Goal: Task Accomplishment & Management: Use online tool/utility

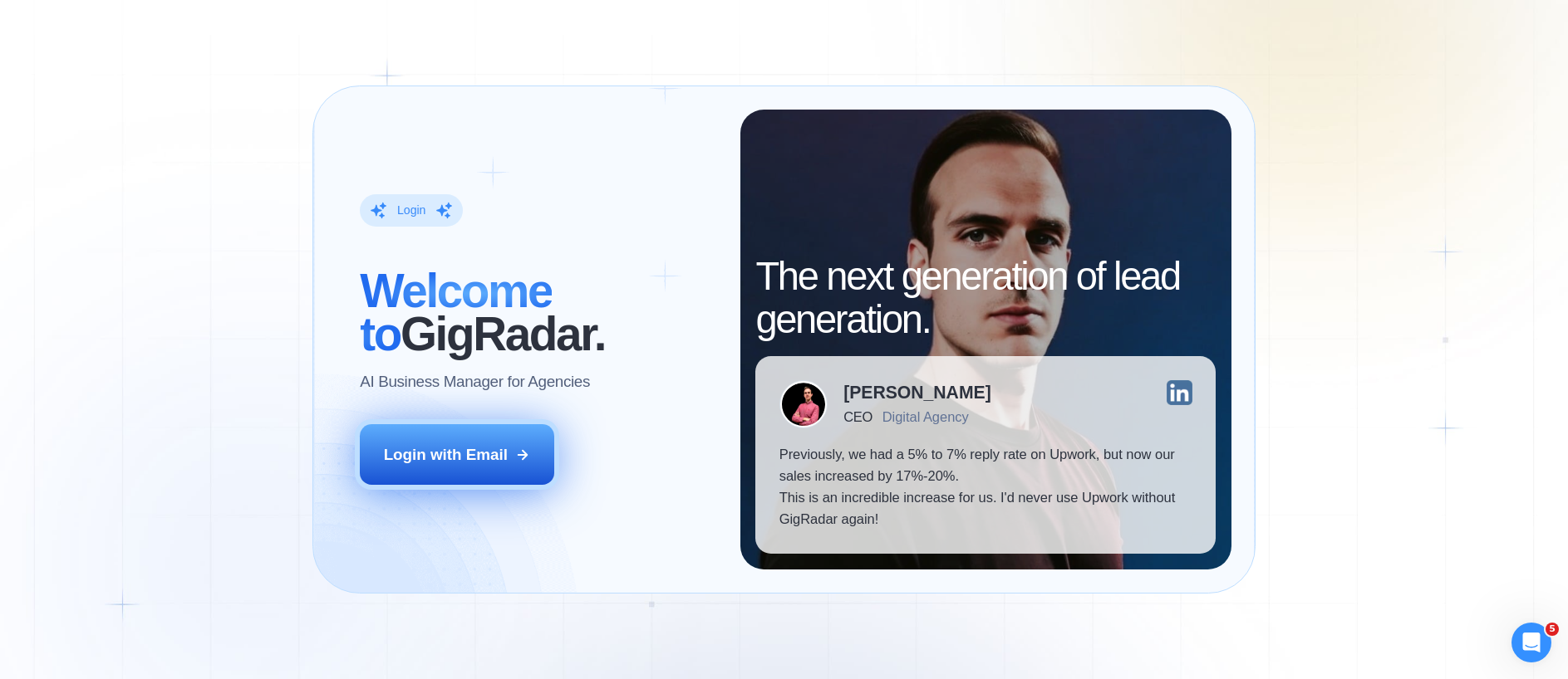
click at [496, 454] on div "Login with Email" at bounding box center [446, 455] width 123 height 21
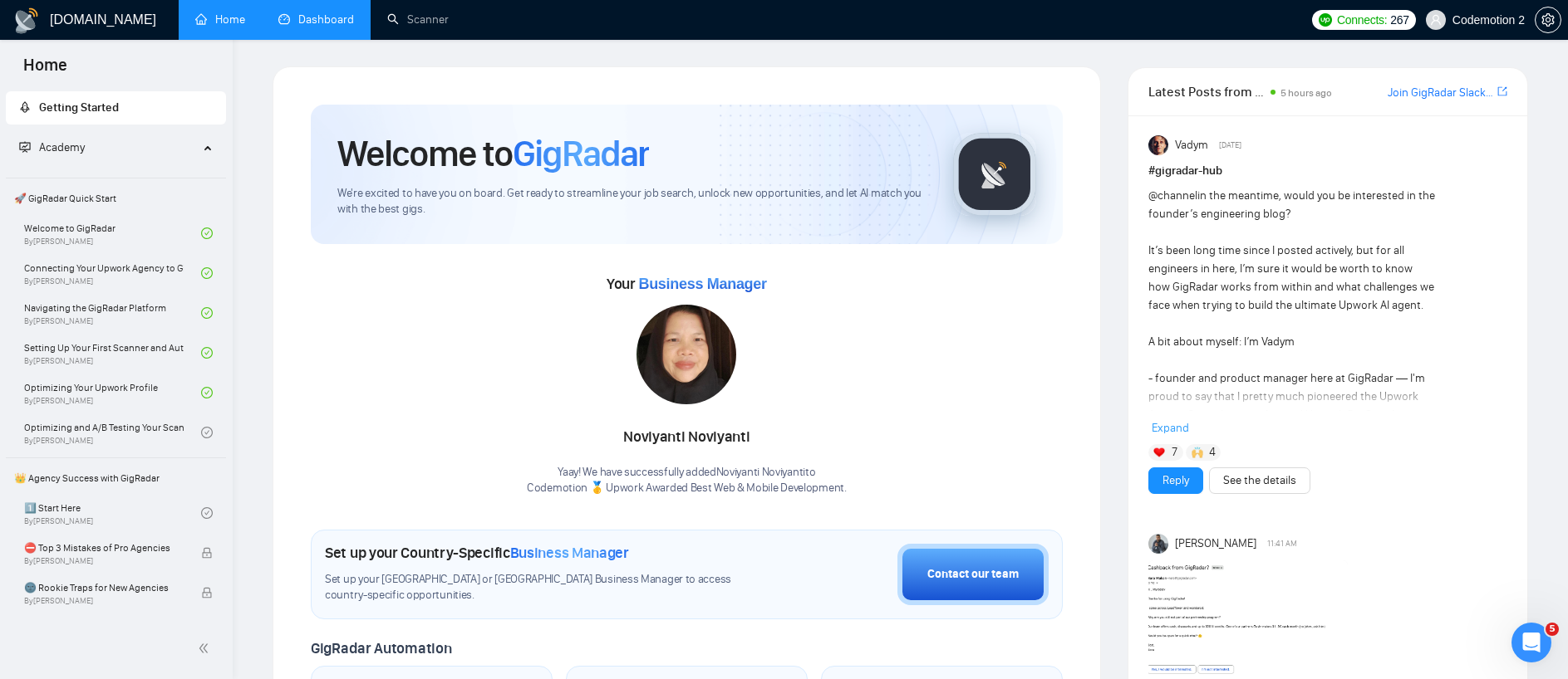
click at [327, 26] on link "Dashboard" at bounding box center [316, 20] width 75 height 14
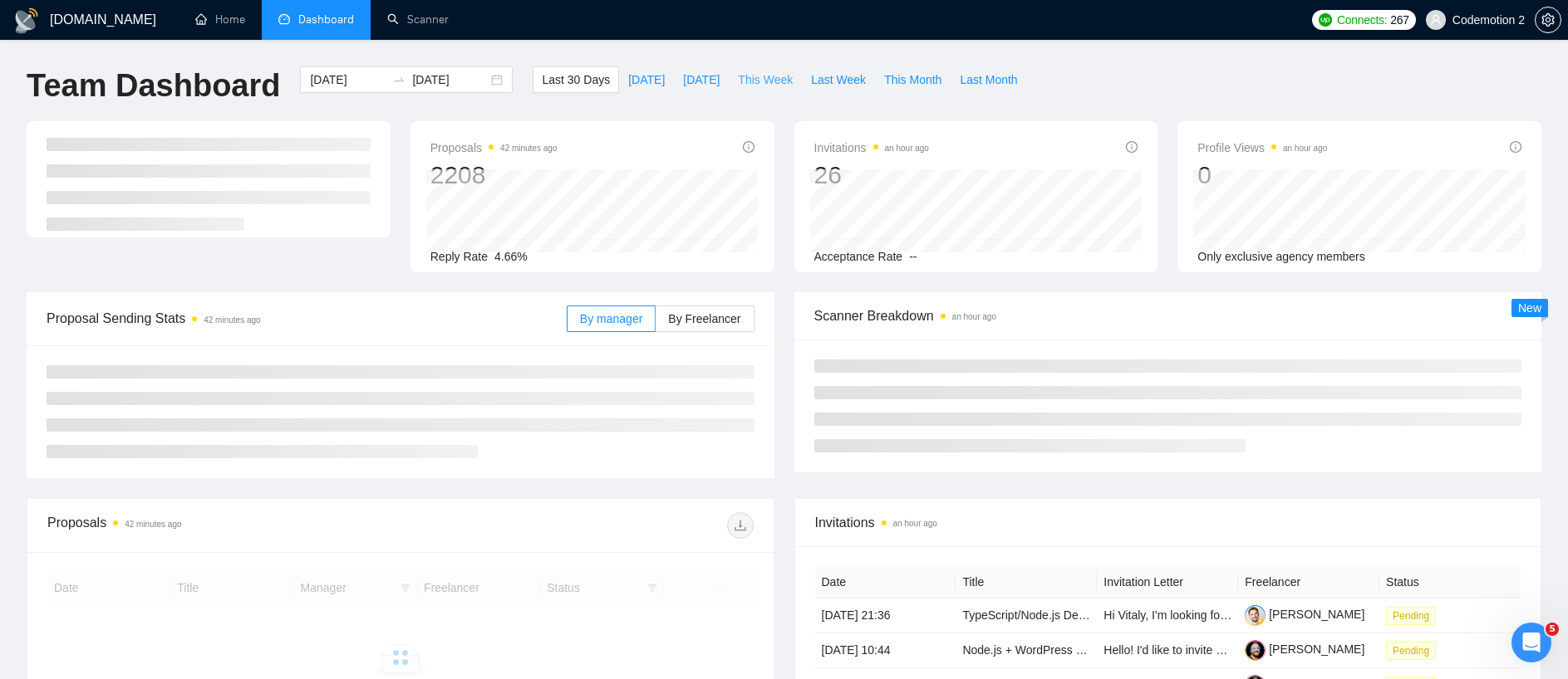
click at [784, 77] on span "This Week" at bounding box center [765, 79] width 55 height 18
type input "2025-10-06"
type input "2025-10-12"
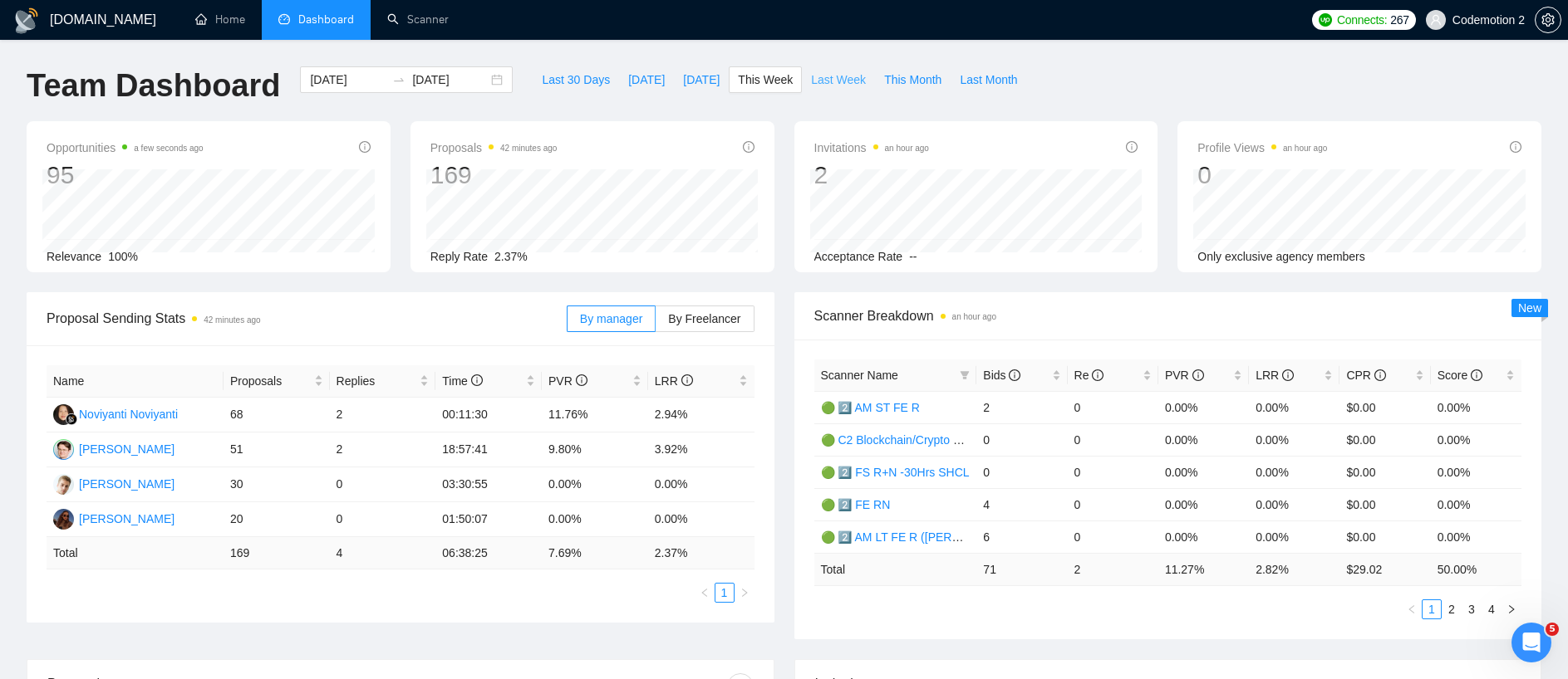
click at [830, 81] on span "Last Week" at bounding box center [838, 79] width 55 height 18
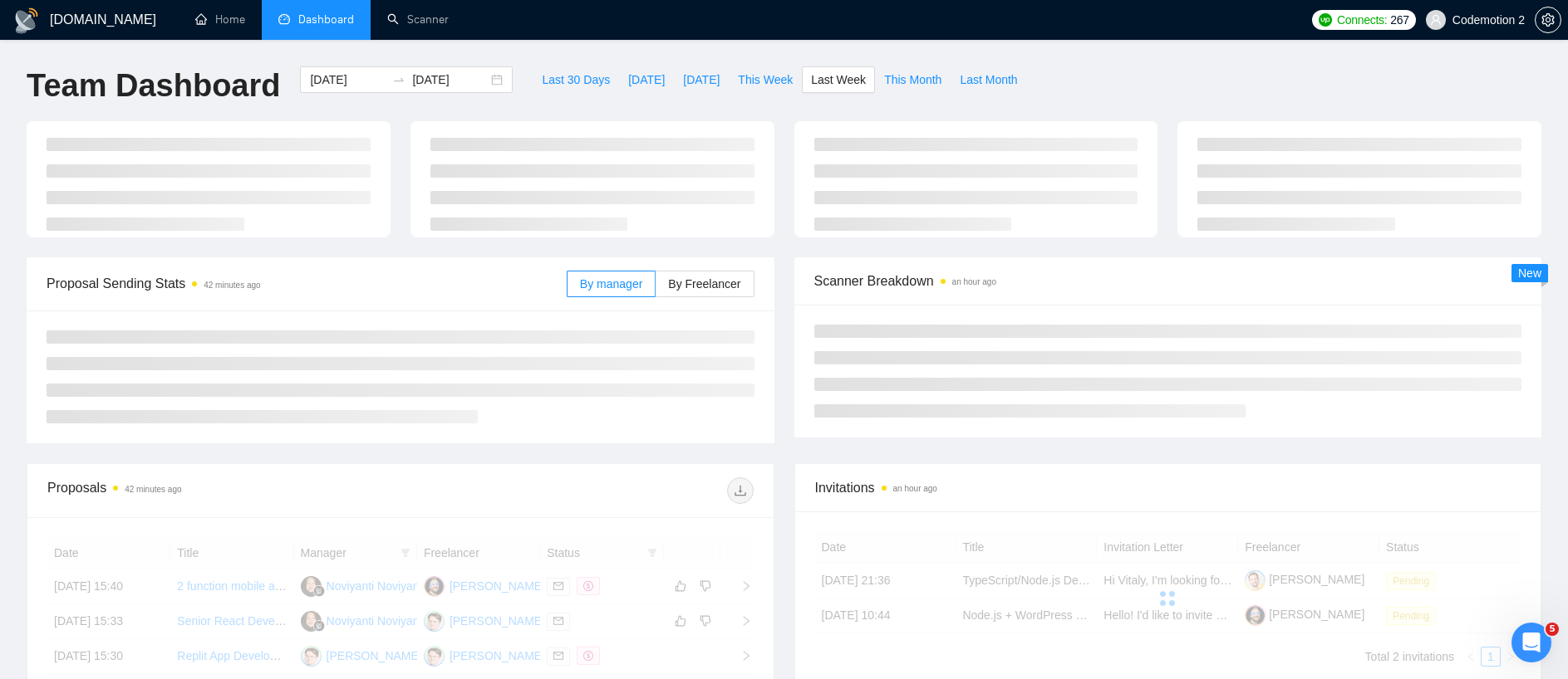
type input "2025-09-29"
type input "2025-10-05"
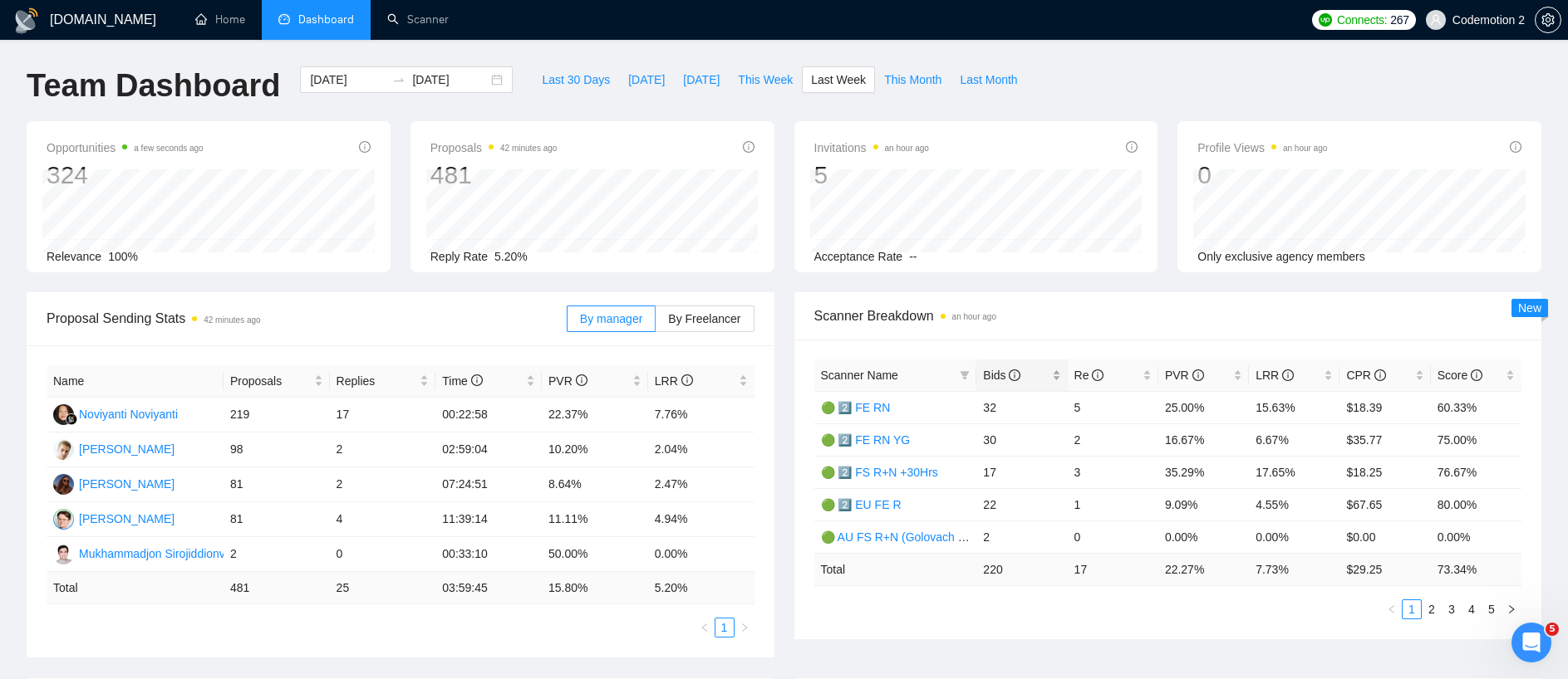
click at [996, 377] on span "Bids" at bounding box center [1002, 375] width 38 height 14
click at [996, 375] on span "Bids" at bounding box center [1002, 375] width 38 height 14
click at [721, 321] on span "By Freelancer" at bounding box center [704, 319] width 72 height 14
click at [655, 323] on input "By Freelancer" at bounding box center [655, 323] width 0 height 0
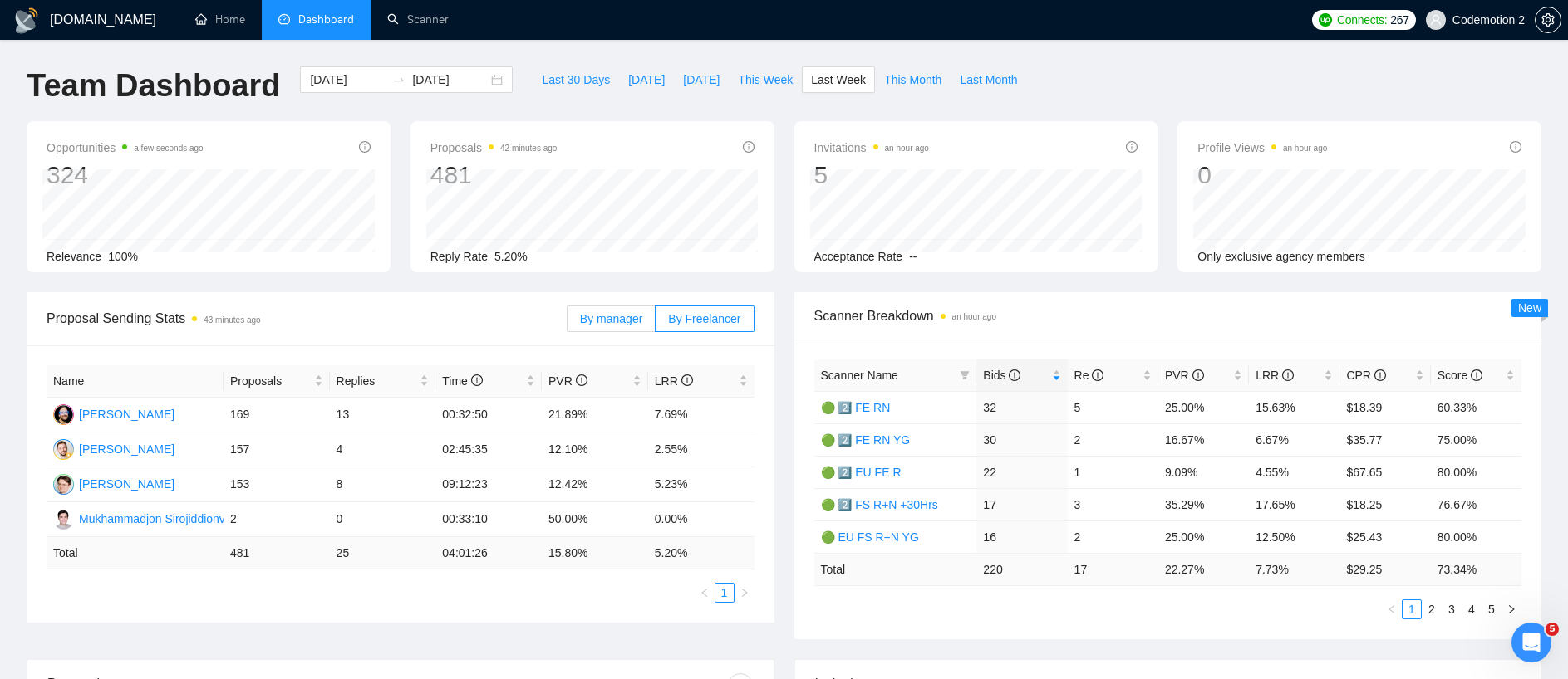
click at [625, 326] on label "By manager" at bounding box center [611, 319] width 89 height 27
click at [567, 323] on input "By manager" at bounding box center [567, 323] width 0 height 0
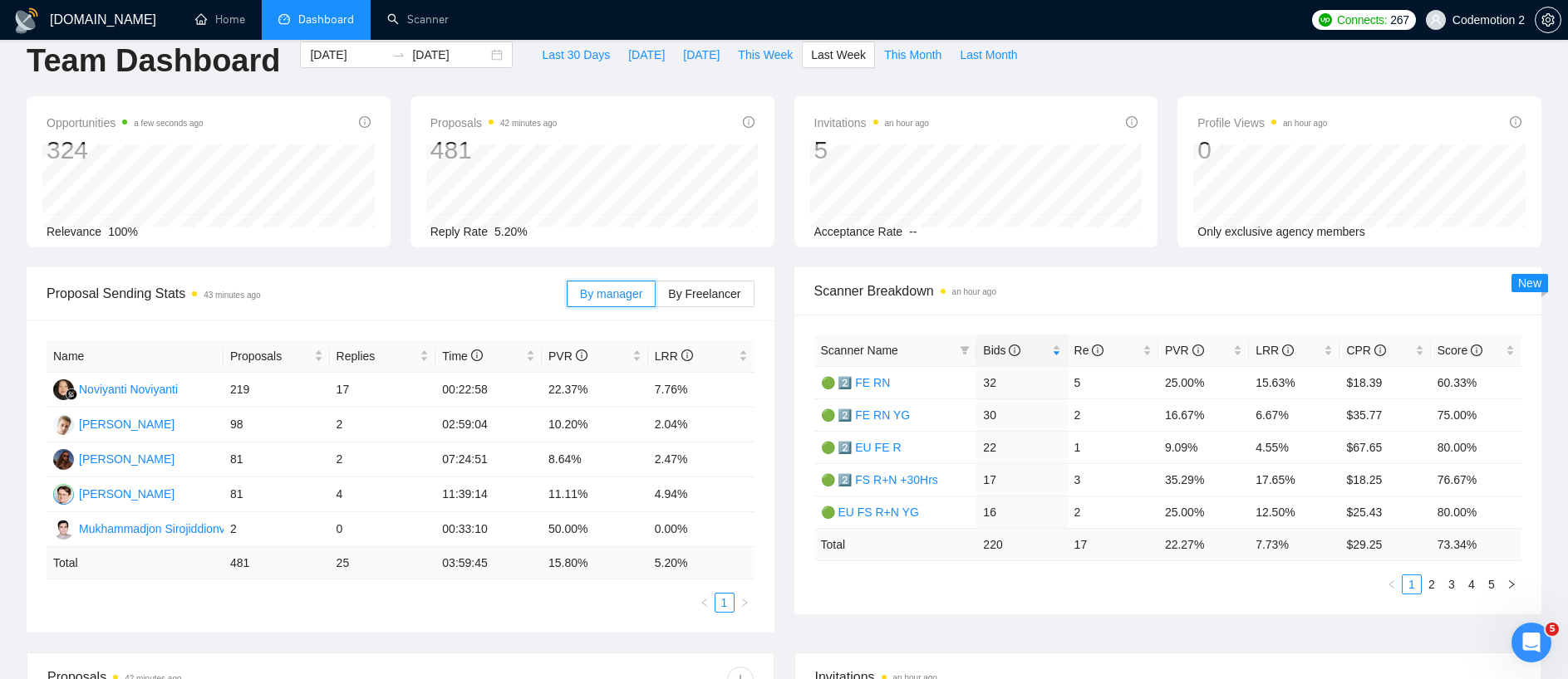
scroll to position [15, 0]
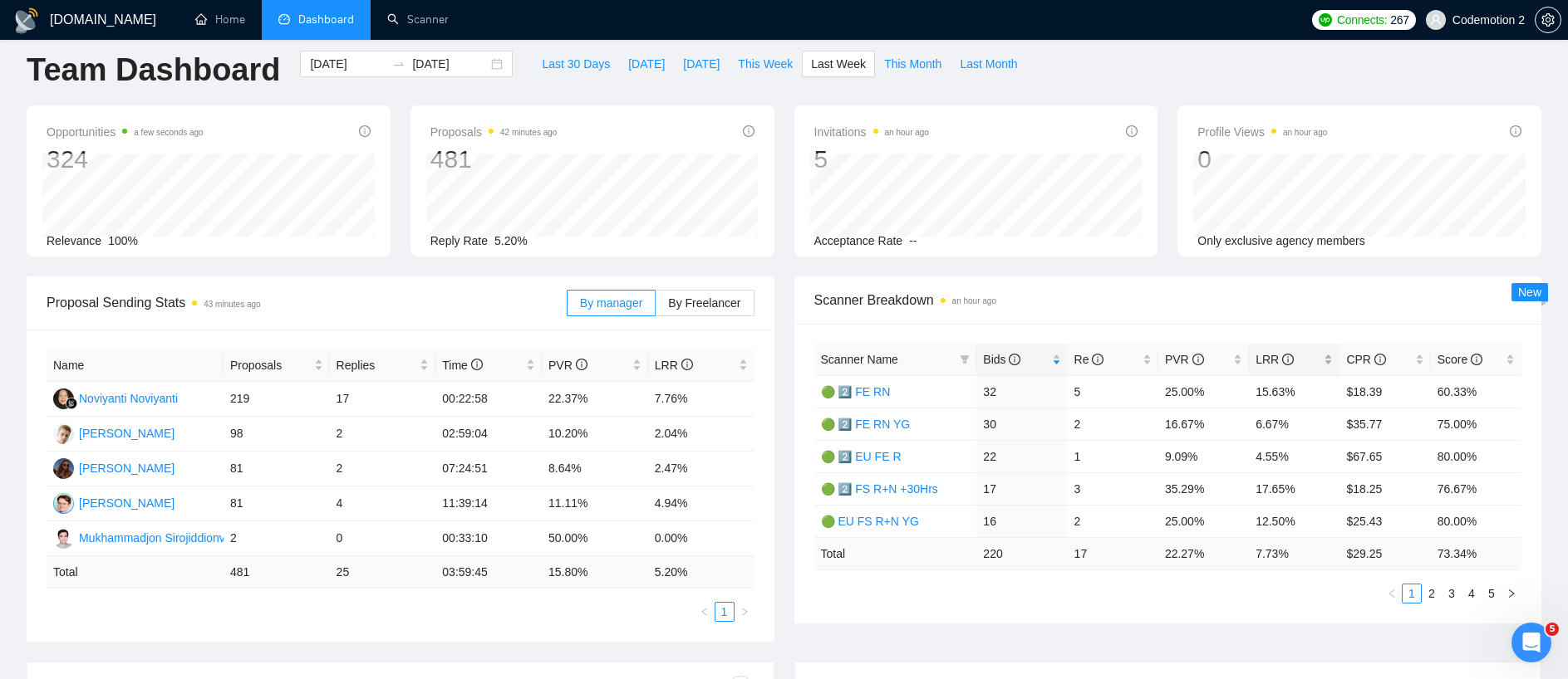
click at [1262, 363] on span "LRR" at bounding box center [1274, 360] width 39 height 14
click at [1266, 360] on span "LRR" at bounding box center [1274, 360] width 39 height 14
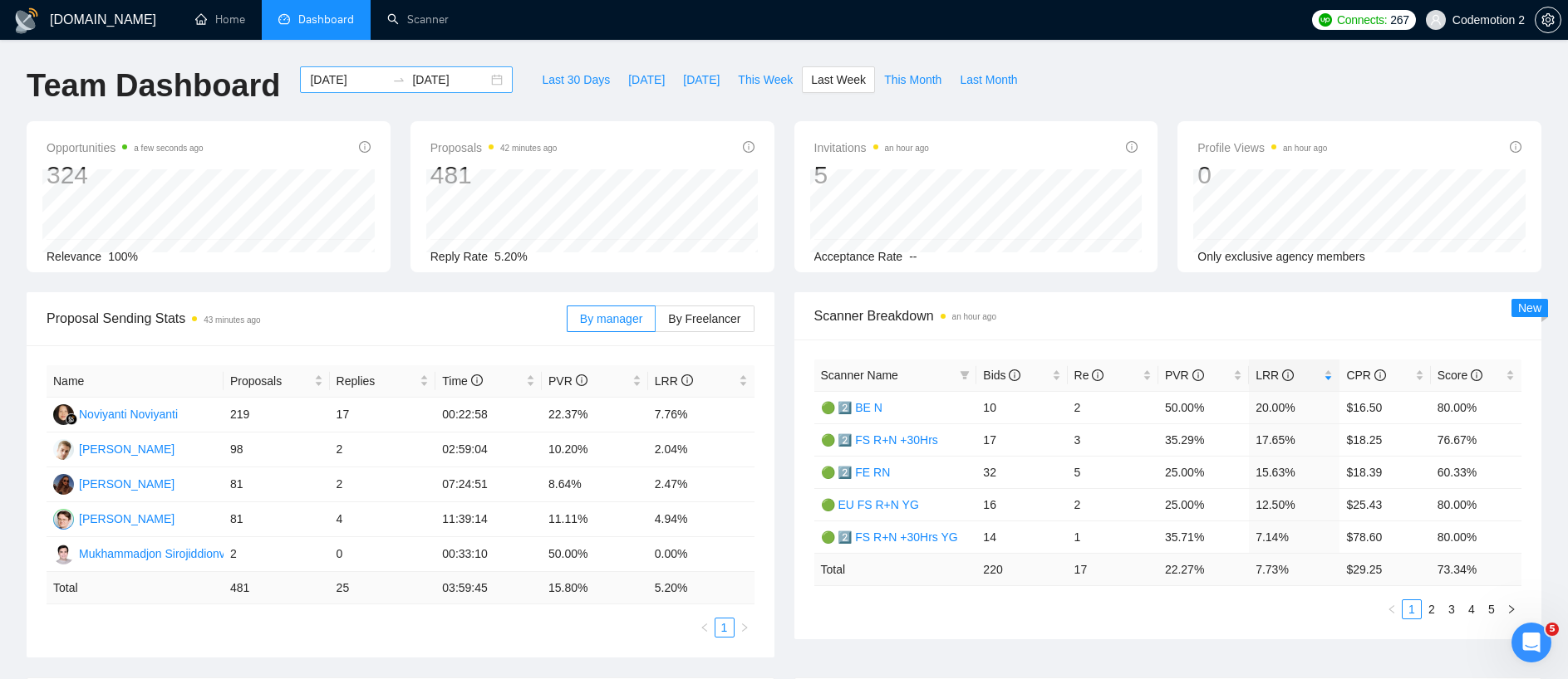
click at [338, 78] on input "2025-09-29" at bounding box center [348, 79] width 75 height 18
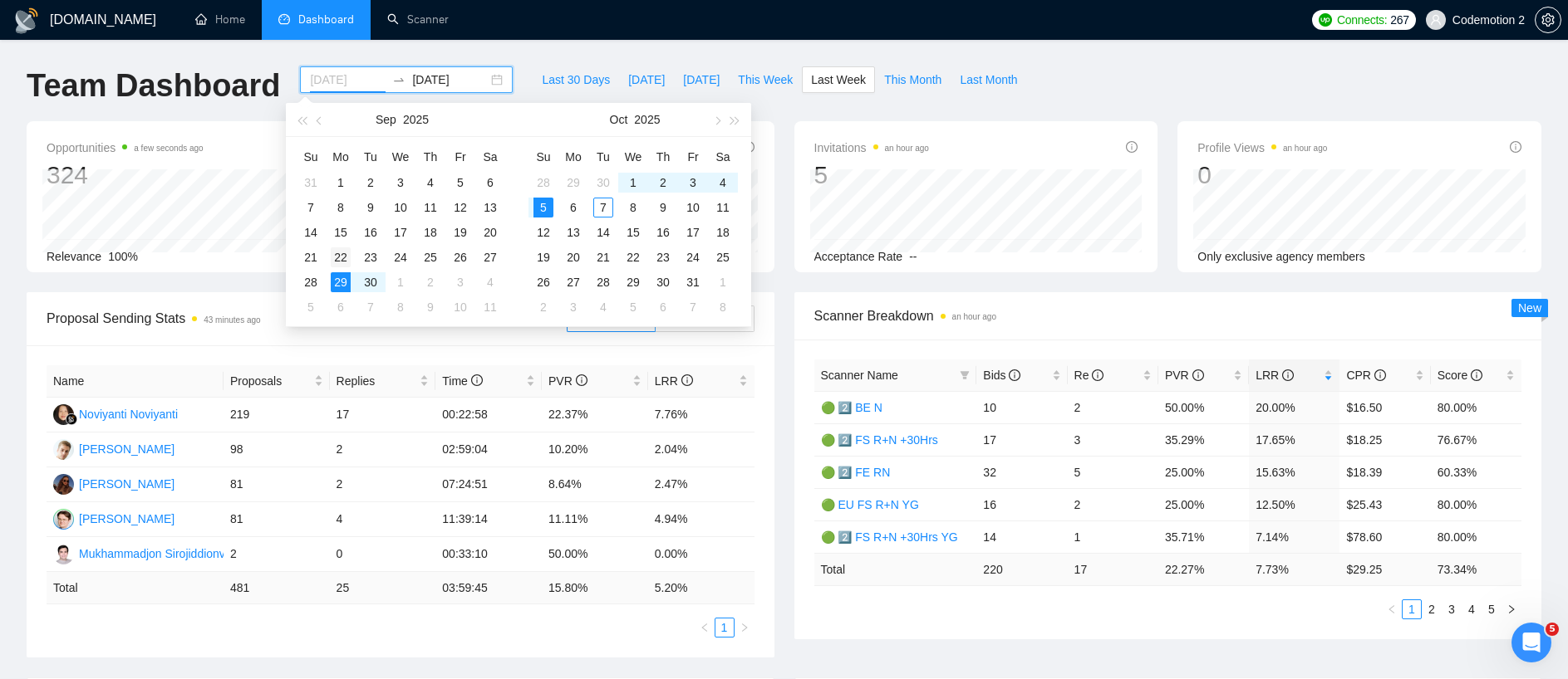
type input "2025-09-22"
click at [339, 258] on div "22" at bounding box center [340, 257] width 20 height 20
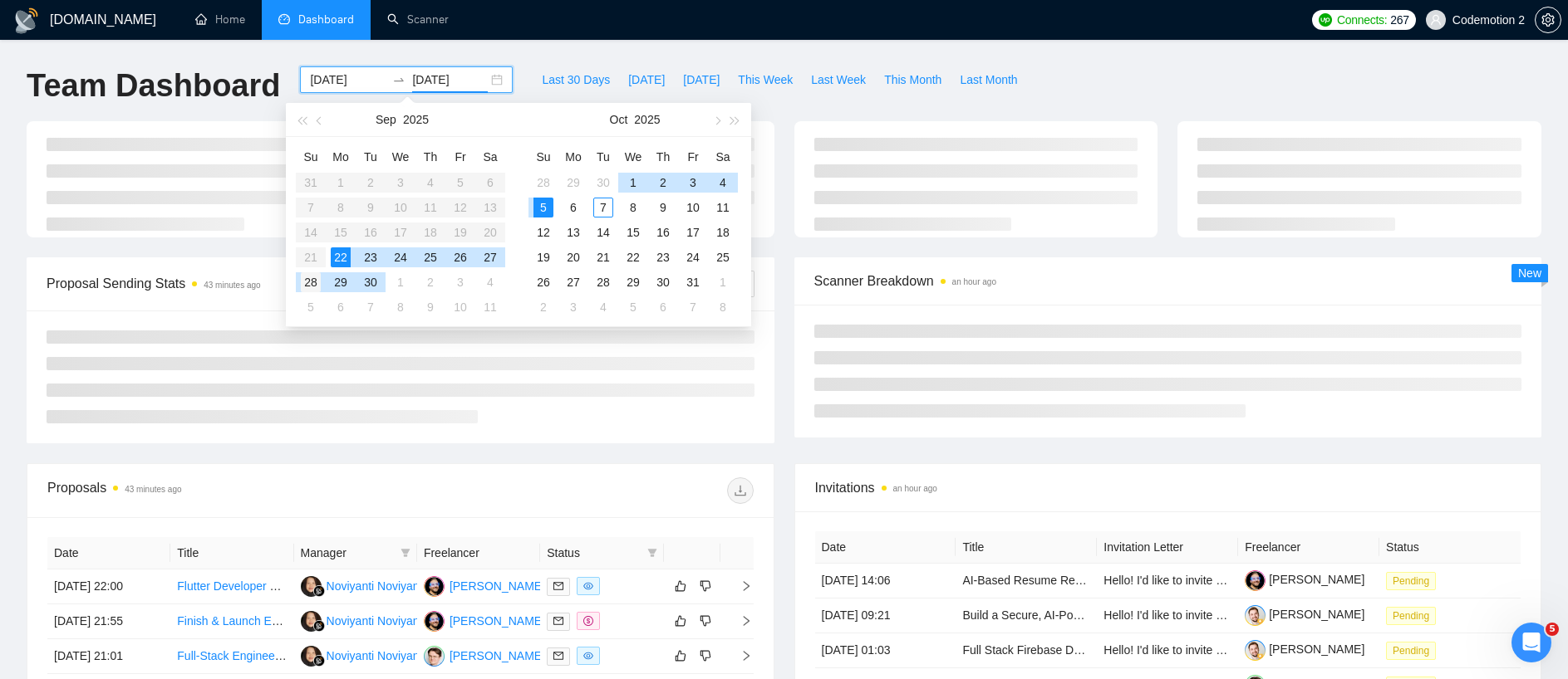
type input "2025-09-28"
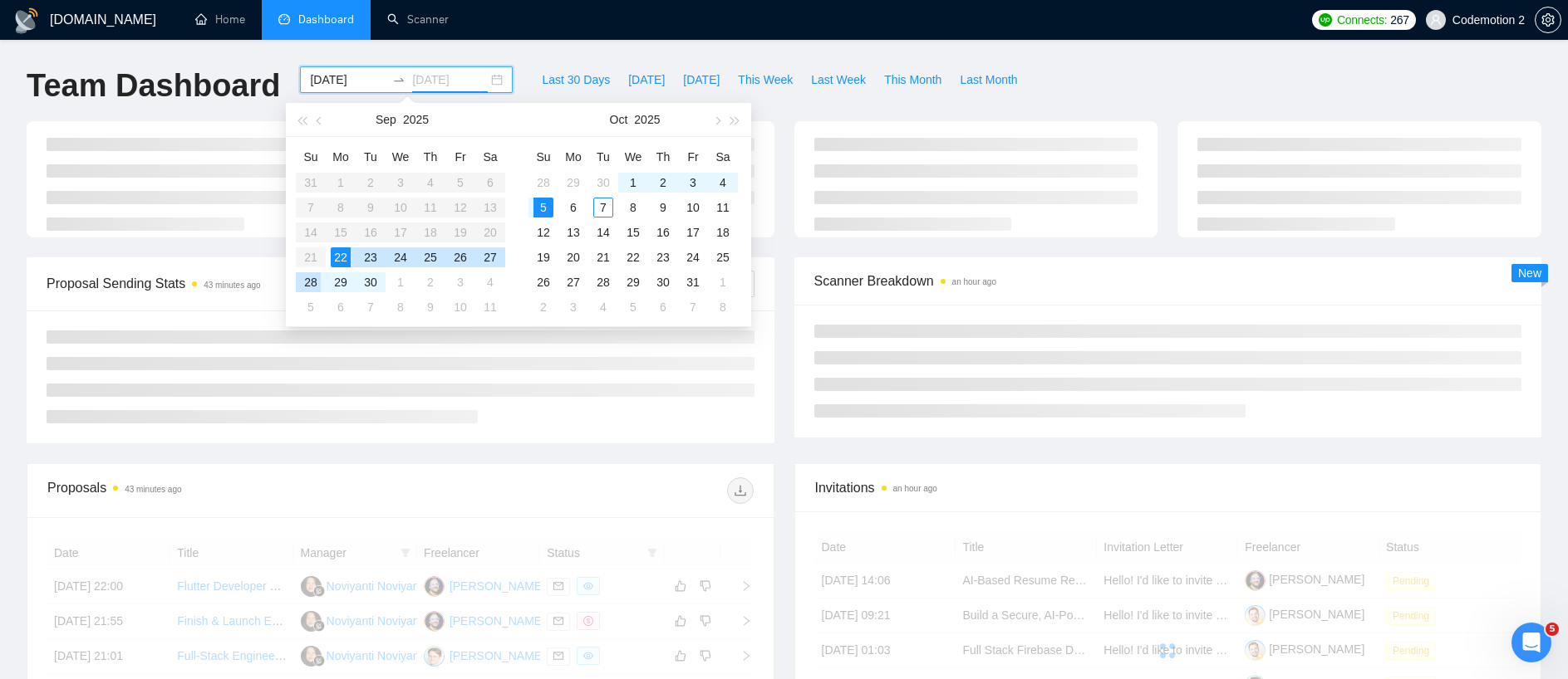
click at [312, 278] on div "28" at bounding box center [310, 282] width 20 height 20
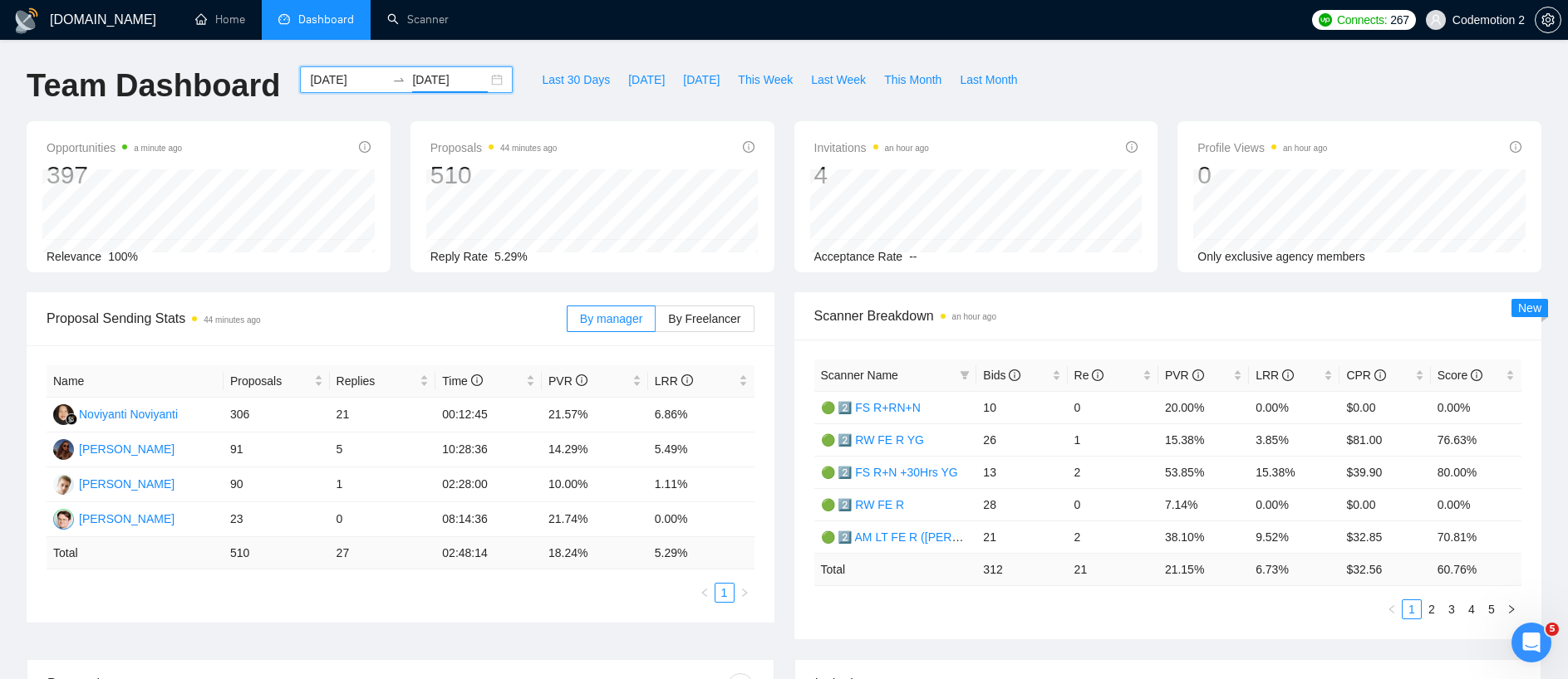
click at [340, 80] on input "2025-09-22" at bounding box center [348, 79] width 75 height 18
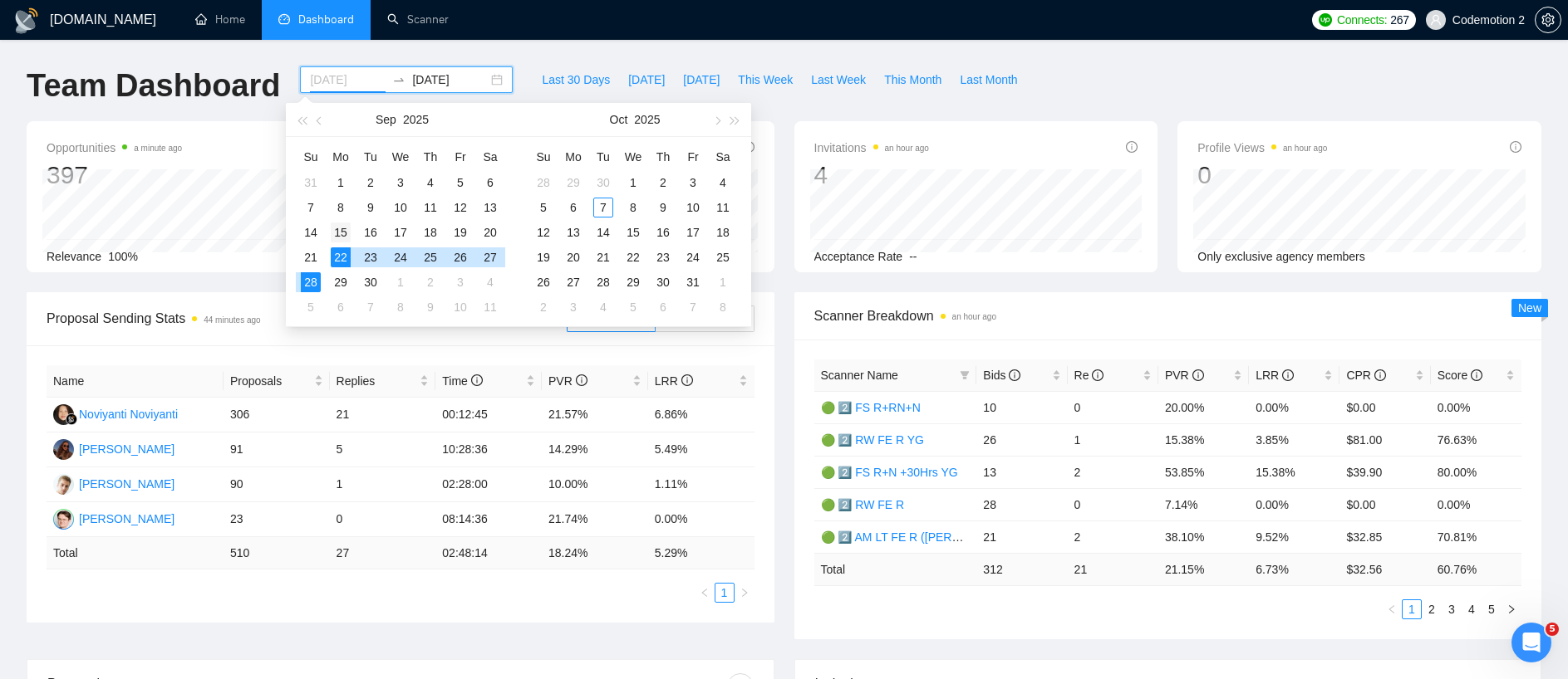
type input "2025-09-15"
click at [340, 232] on div "15" at bounding box center [340, 232] width 20 height 20
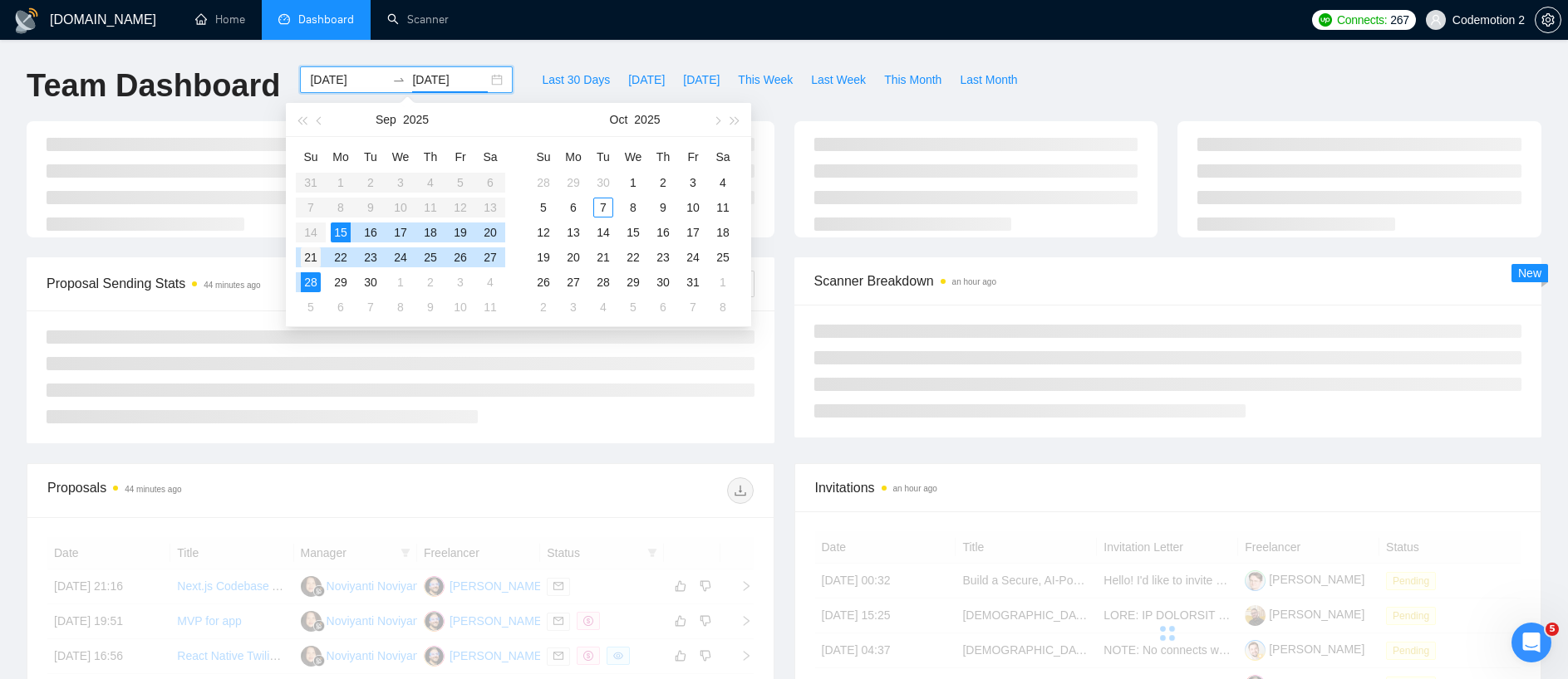
type input "2025-09-21"
click at [314, 256] on div "21" at bounding box center [310, 257] width 20 height 20
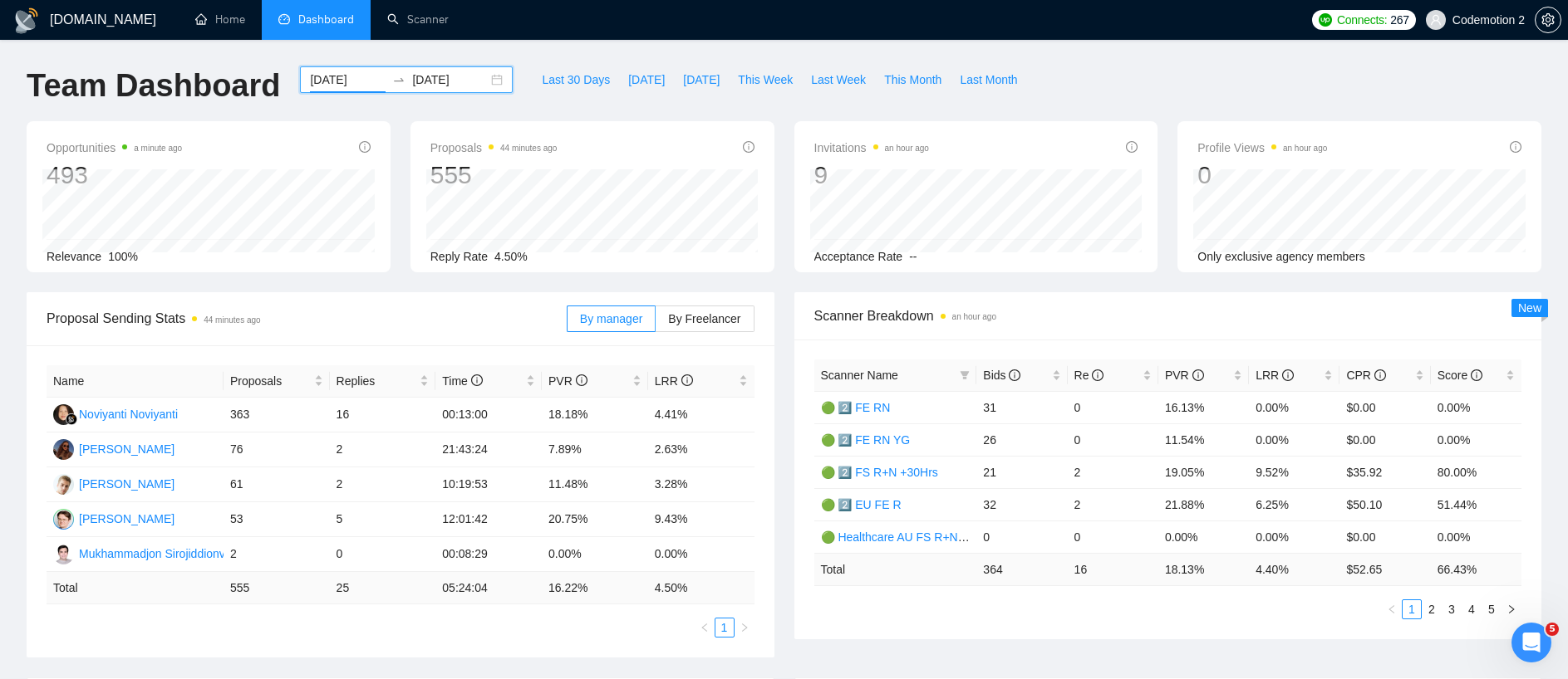
click at [345, 86] on input "2025-09-15" at bounding box center [348, 79] width 75 height 18
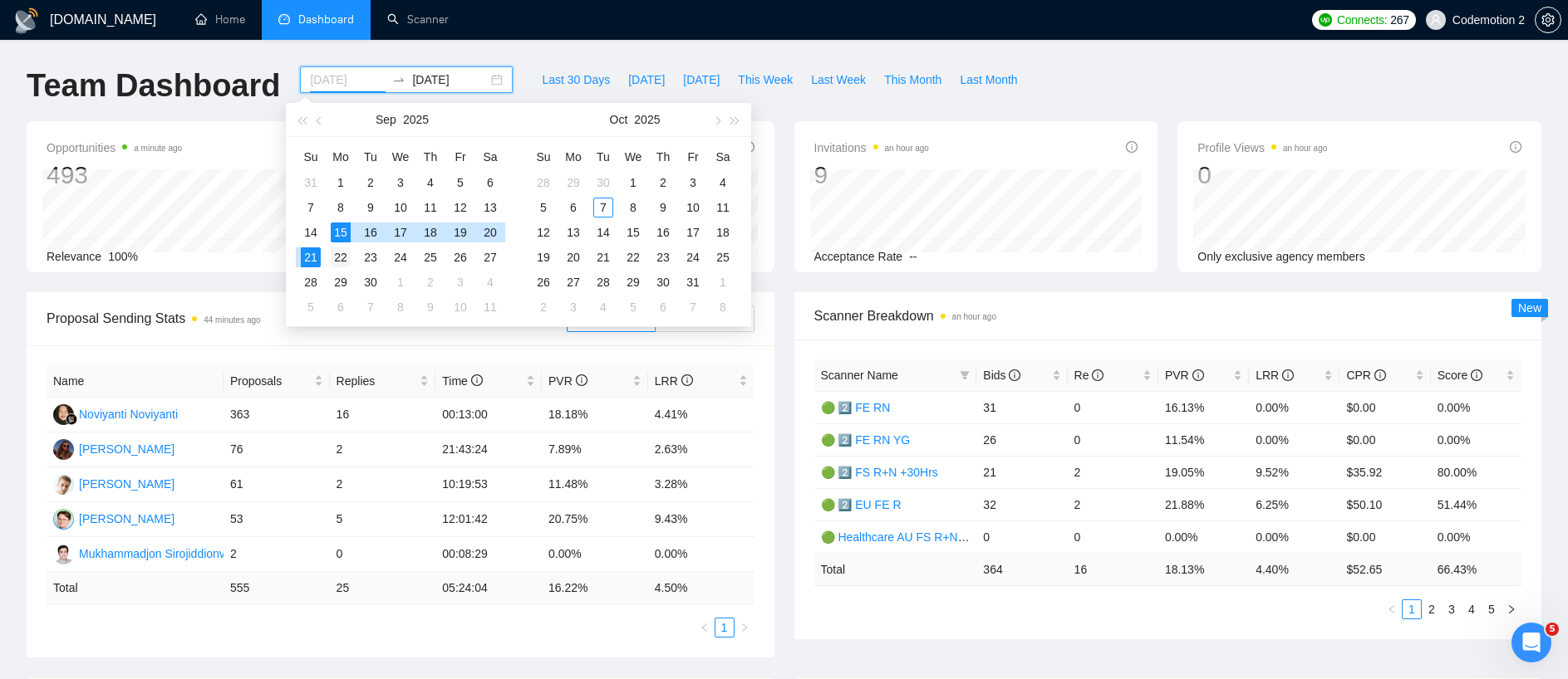
type input "2025-09-22"
click at [339, 259] on div "22" at bounding box center [340, 257] width 20 height 20
type input "2025-09-28"
click at [317, 277] on div "28" at bounding box center [310, 282] width 20 height 20
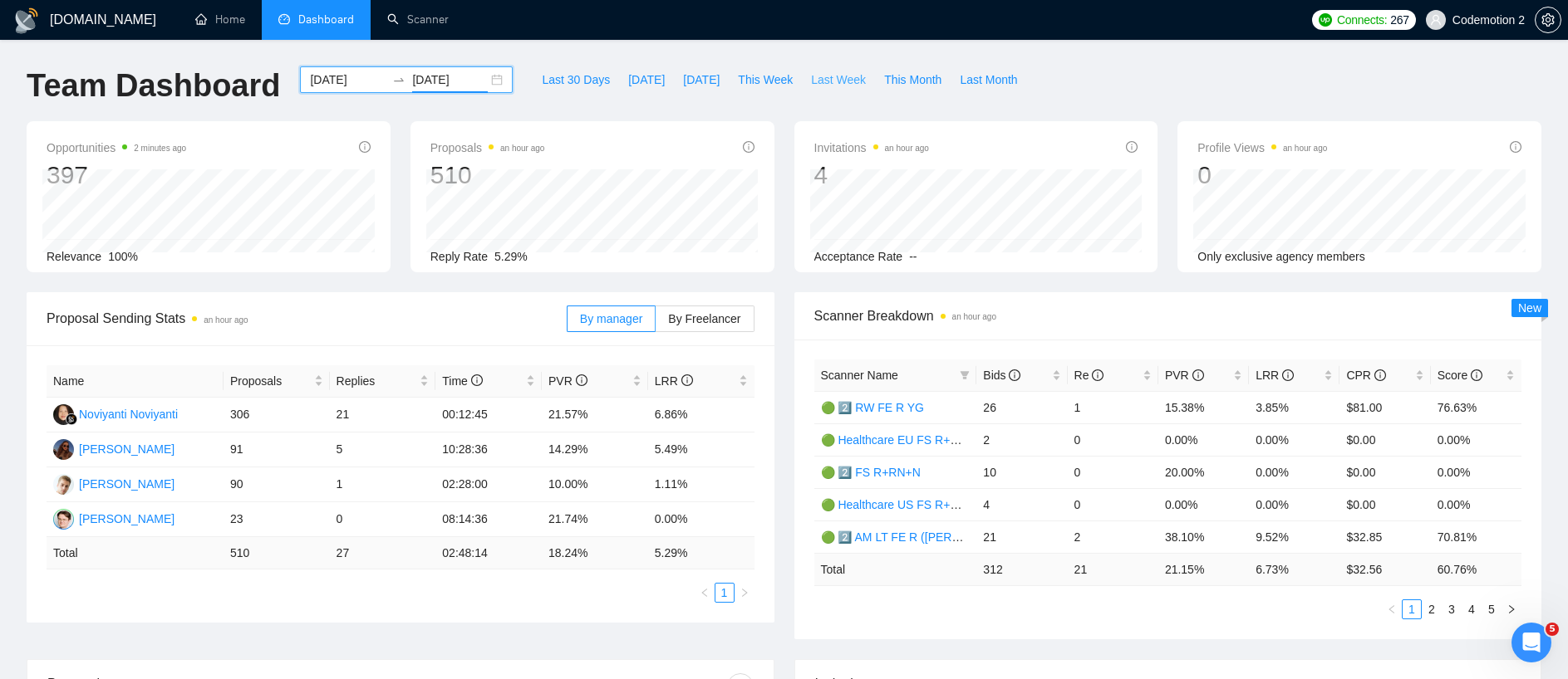
click at [845, 81] on span "Last Week" at bounding box center [838, 79] width 55 height 18
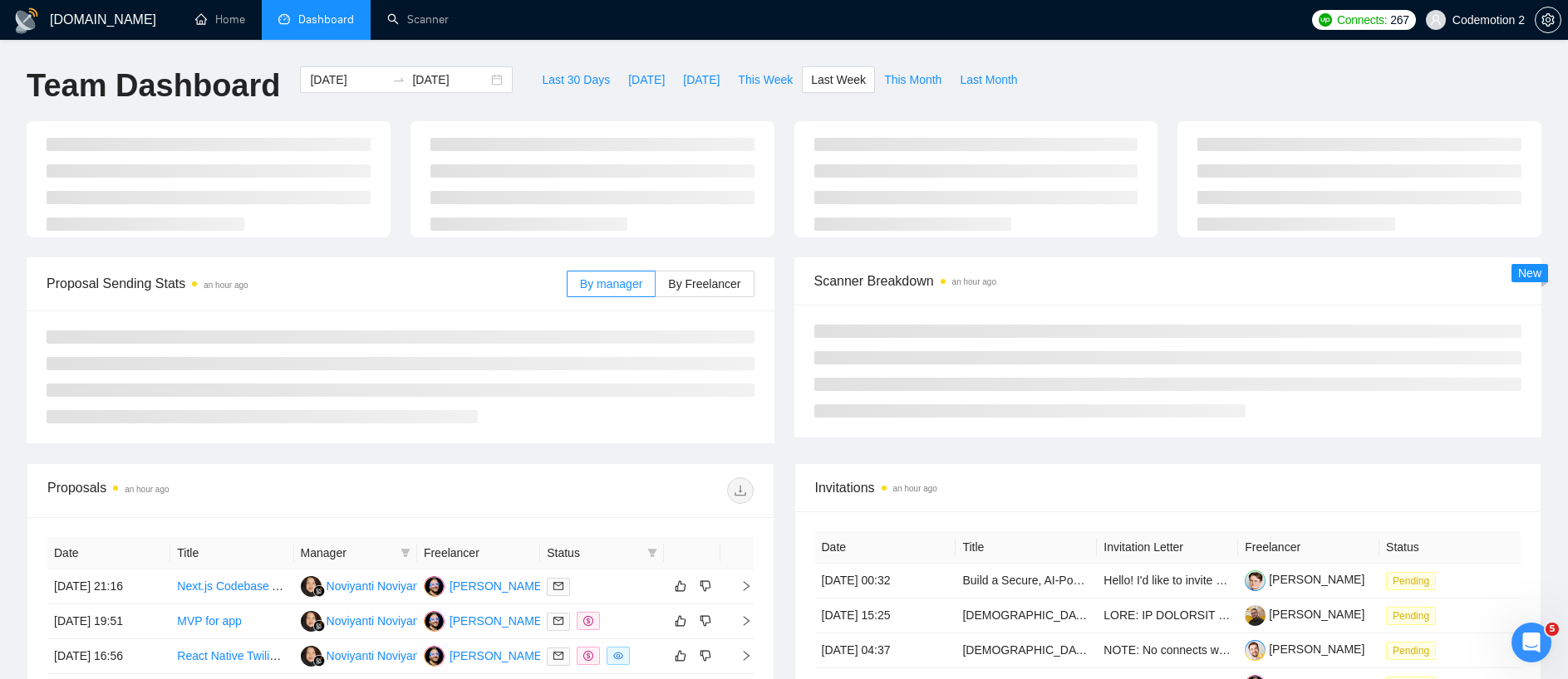
type input "2025-09-29"
type input "2025-10-05"
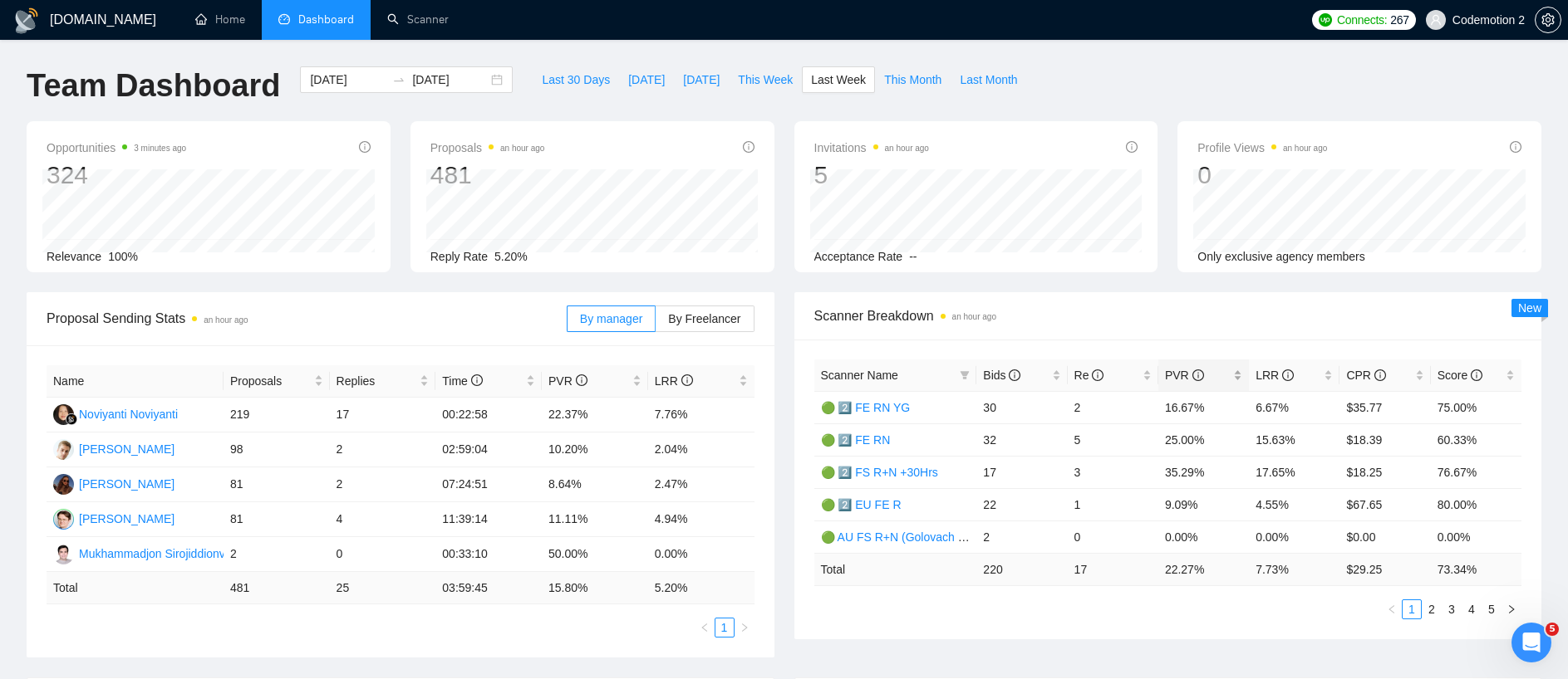
click at [1199, 373] on icon "info-circle" at bounding box center [1198, 375] width 12 height 12
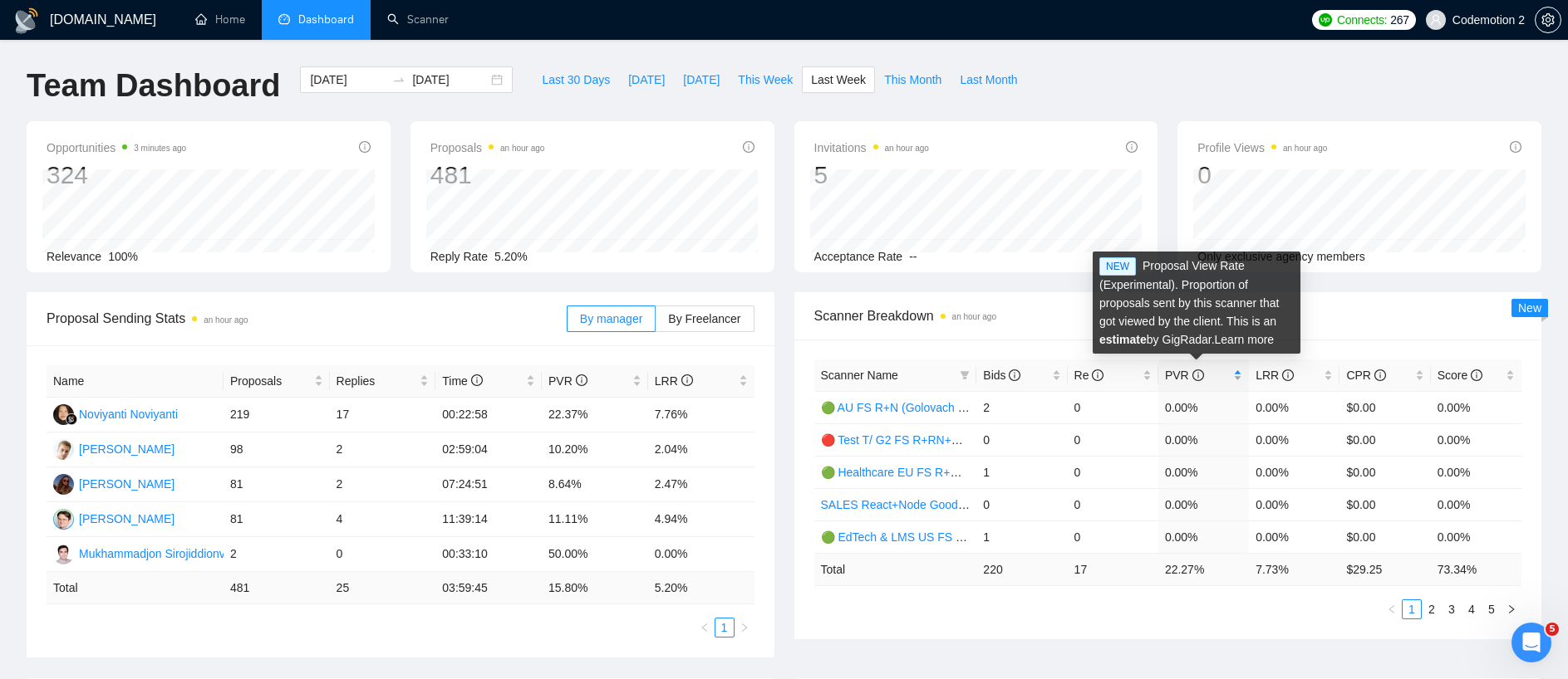
click at [1188, 373] on span "PVR" at bounding box center [1184, 375] width 39 height 14
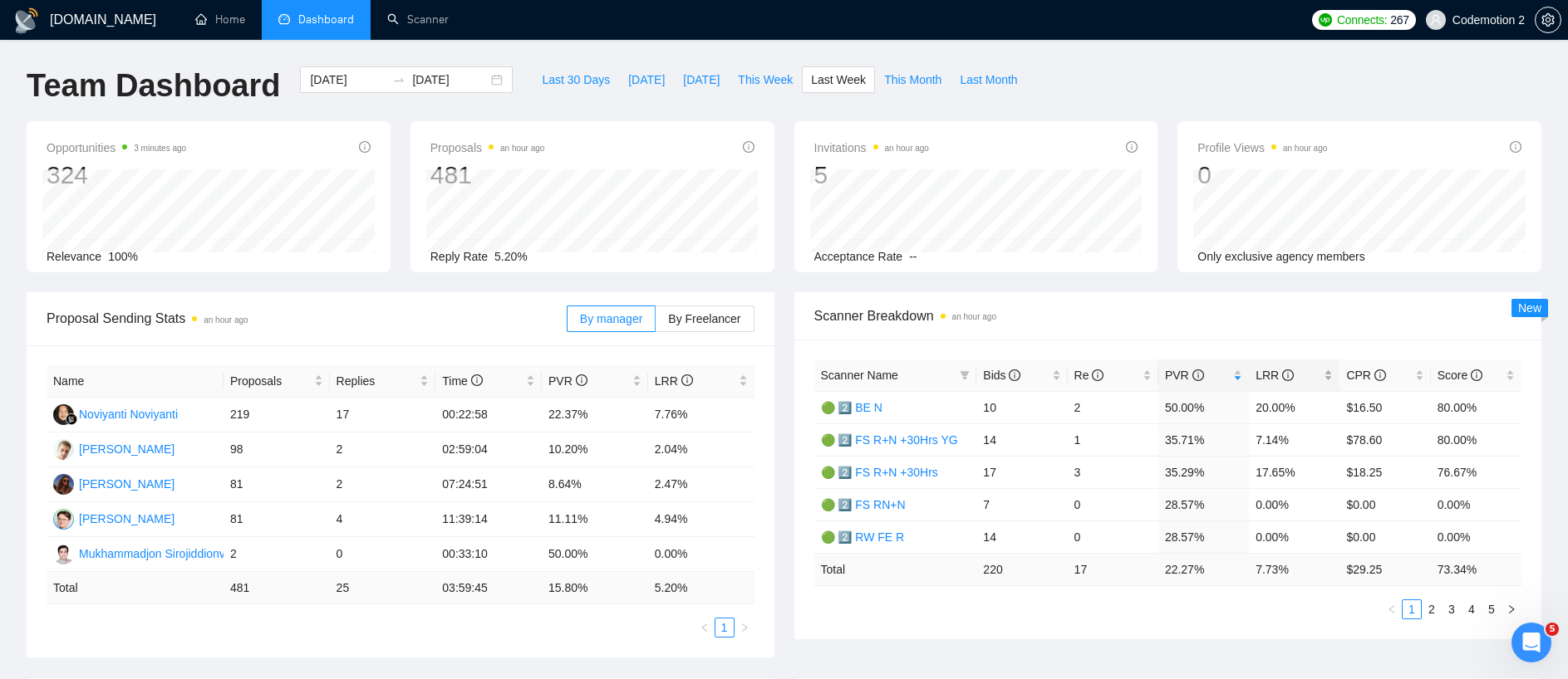
click at [1267, 374] on span "LRR" at bounding box center [1274, 375] width 39 height 14
click at [877, 402] on link "🟢 2️⃣ BE N" at bounding box center [852, 408] width 62 height 14
click at [885, 443] on link "🟢 2️⃣ FS R+N +30Hrs" at bounding box center [879, 440] width 117 height 14
click at [883, 474] on link "🟢 2️⃣ FE RN" at bounding box center [855, 473] width 69 height 14
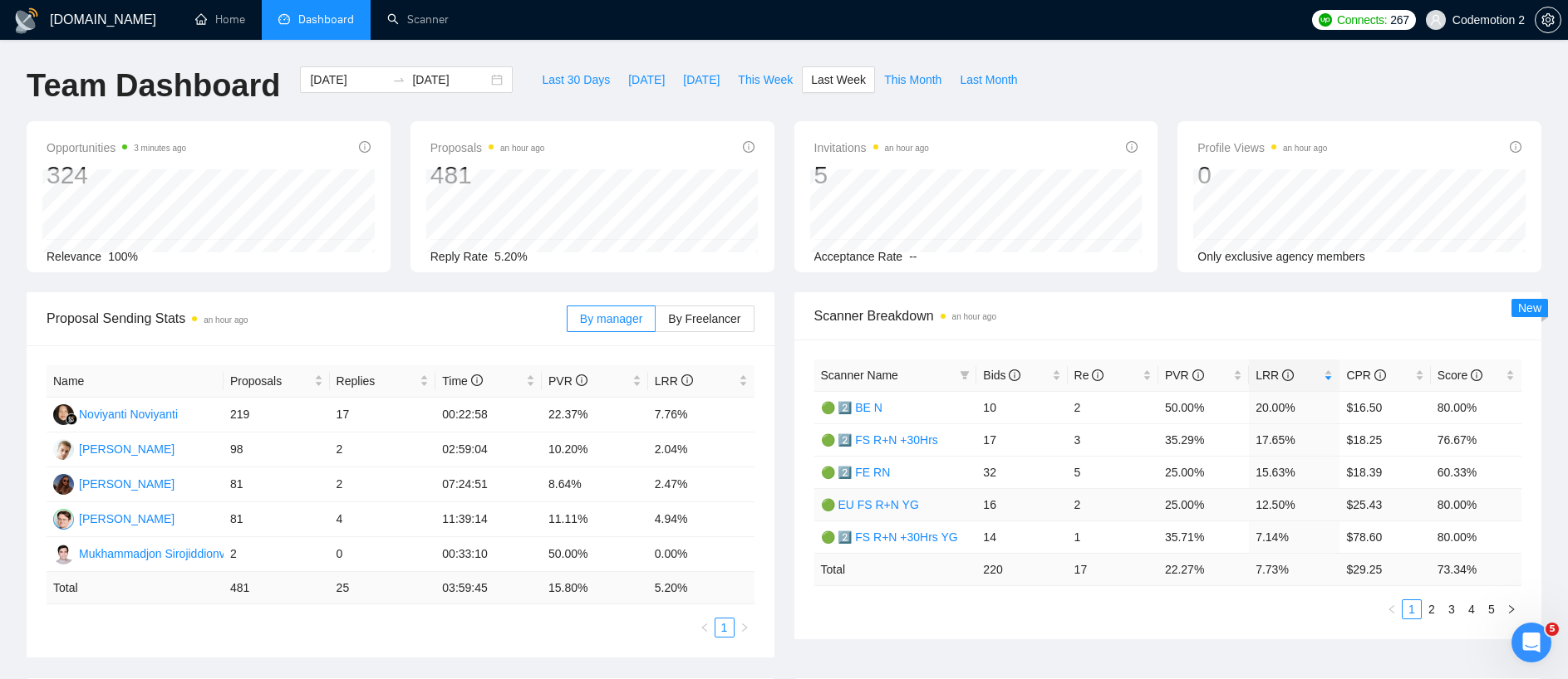
click at [883, 506] on link "🟢 EU FS R+N YG" at bounding box center [870, 505] width 98 height 14
click at [893, 537] on link "🟢 2️⃣ FS R+N +30Hrs YG" at bounding box center [889, 538] width 137 height 14
click at [1436, 606] on link "2" at bounding box center [1431, 609] width 18 height 18
click at [694, 323] on span "By Freelancer" at bounding box center [704, 319] width 72 height 14
click at [655, 323] on input "By Freelancer" at bounding box center [655, 323] width 0 height 0
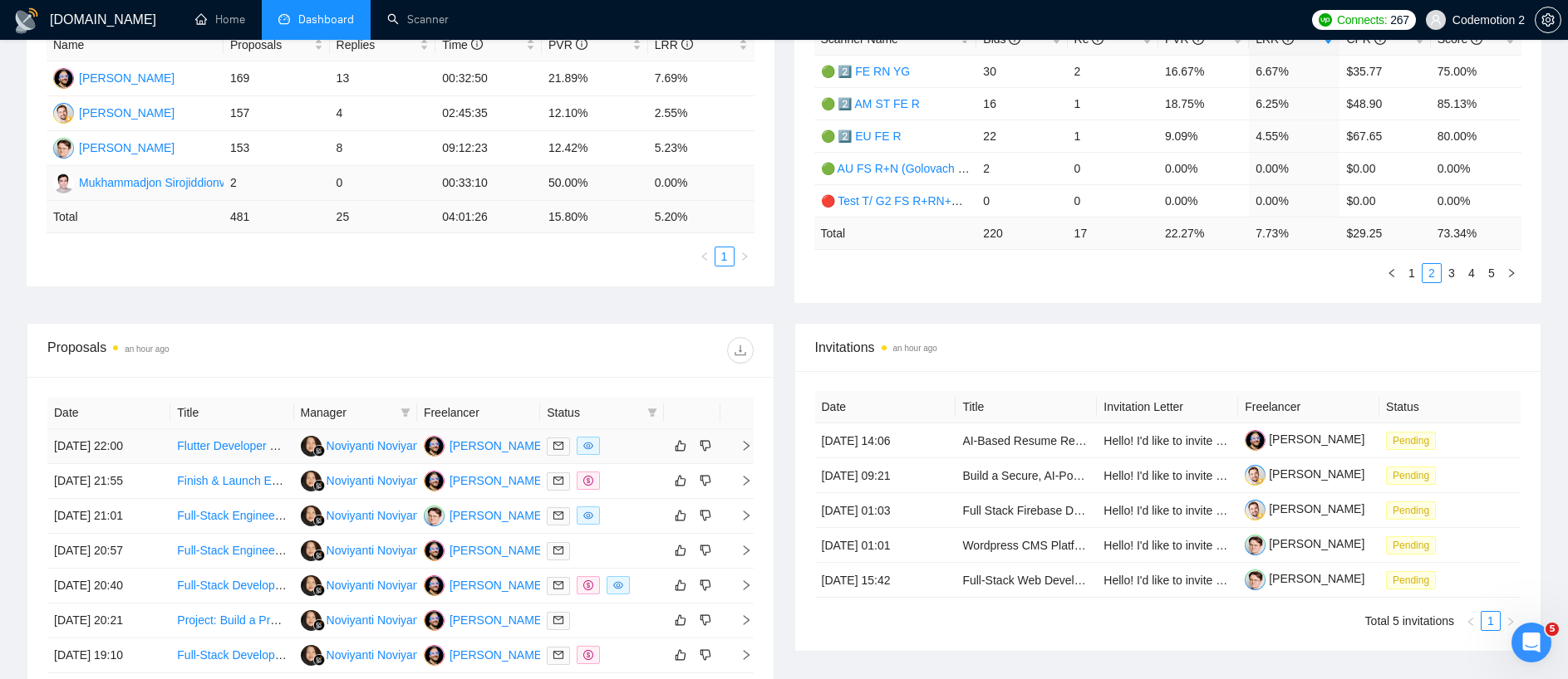
scroll to position [411, 0]
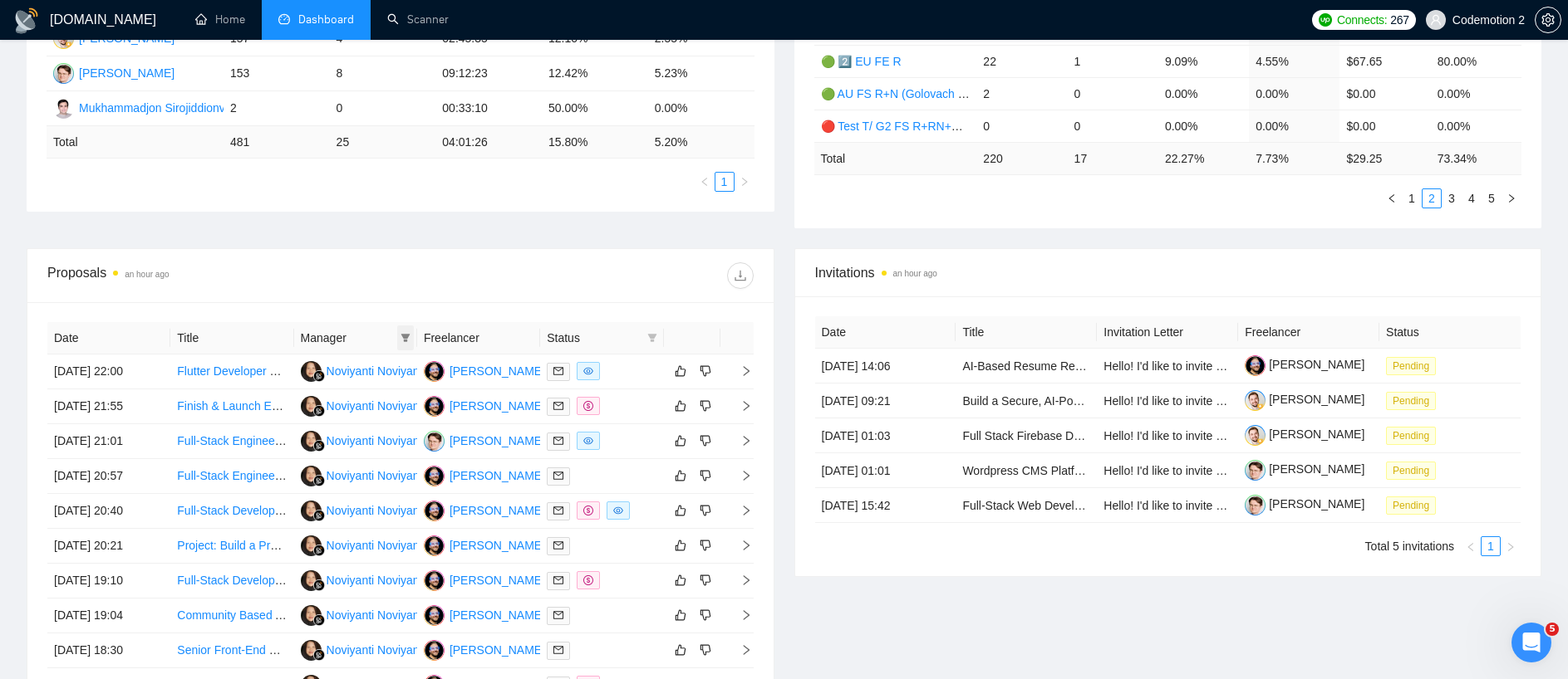
click at [403, 339] on icon "filter" at bounding box center [405, 338] width 10 height 10
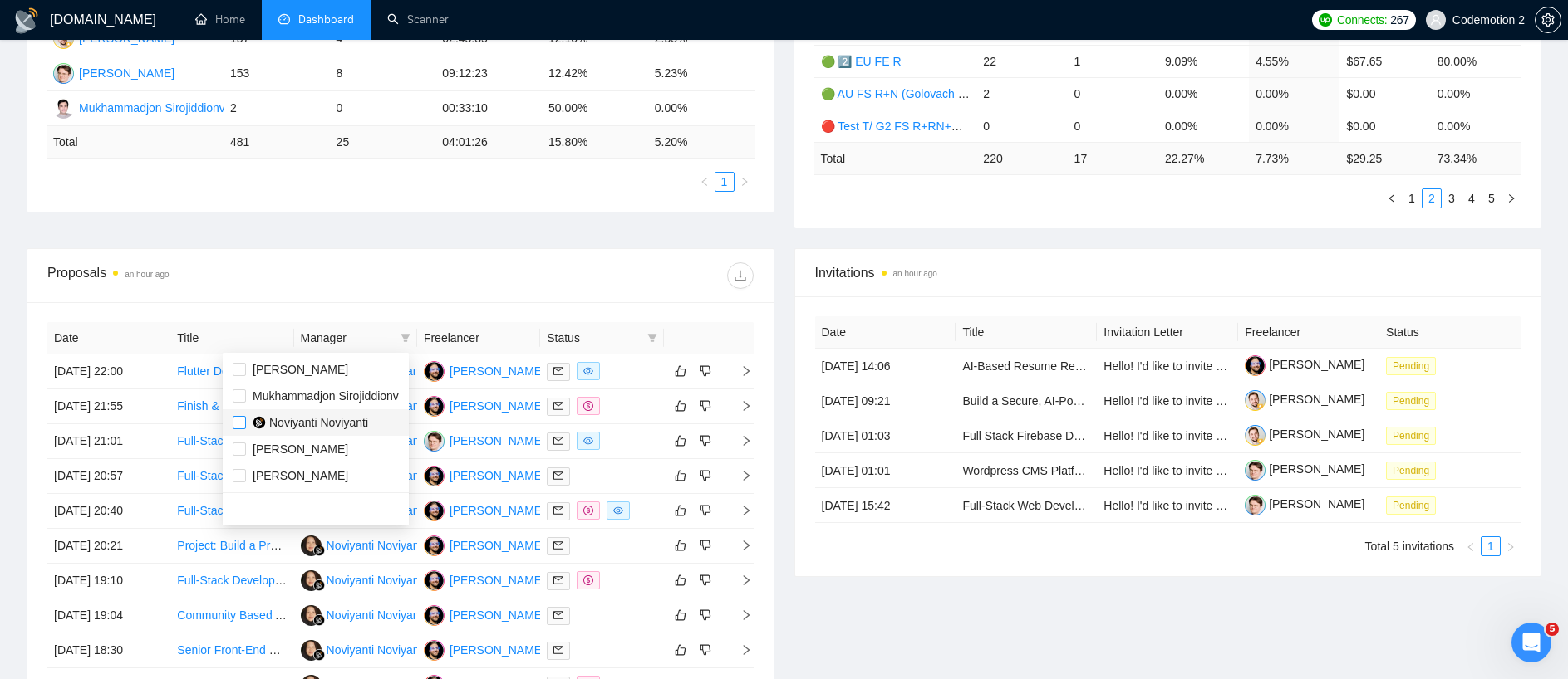
click at [239, 423] on input "checkbox" at bounding box center [239, 423] width 14 height 14
checkbox input "true"
click at [552, 284] on div at bounding box center [577, 275] width 353 height 27
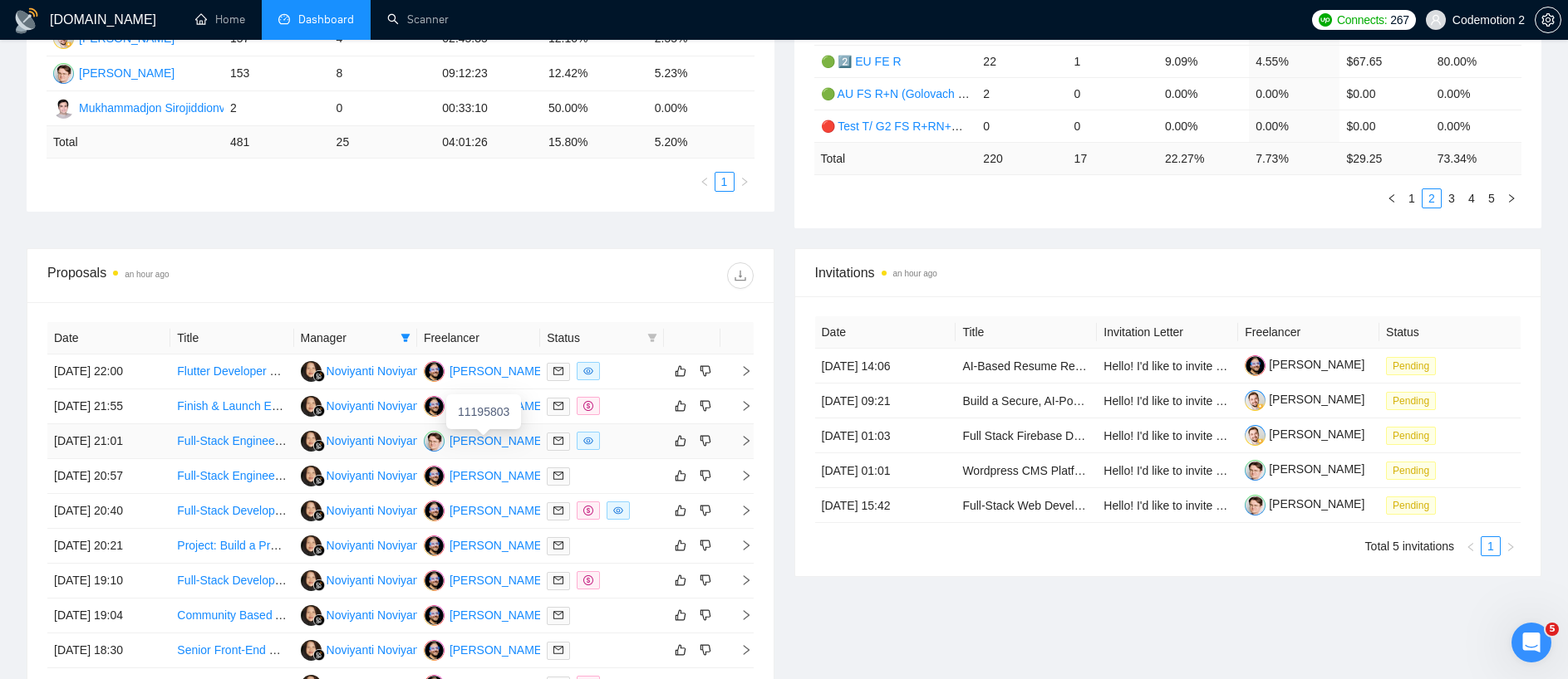
scroll to position [514, 0]
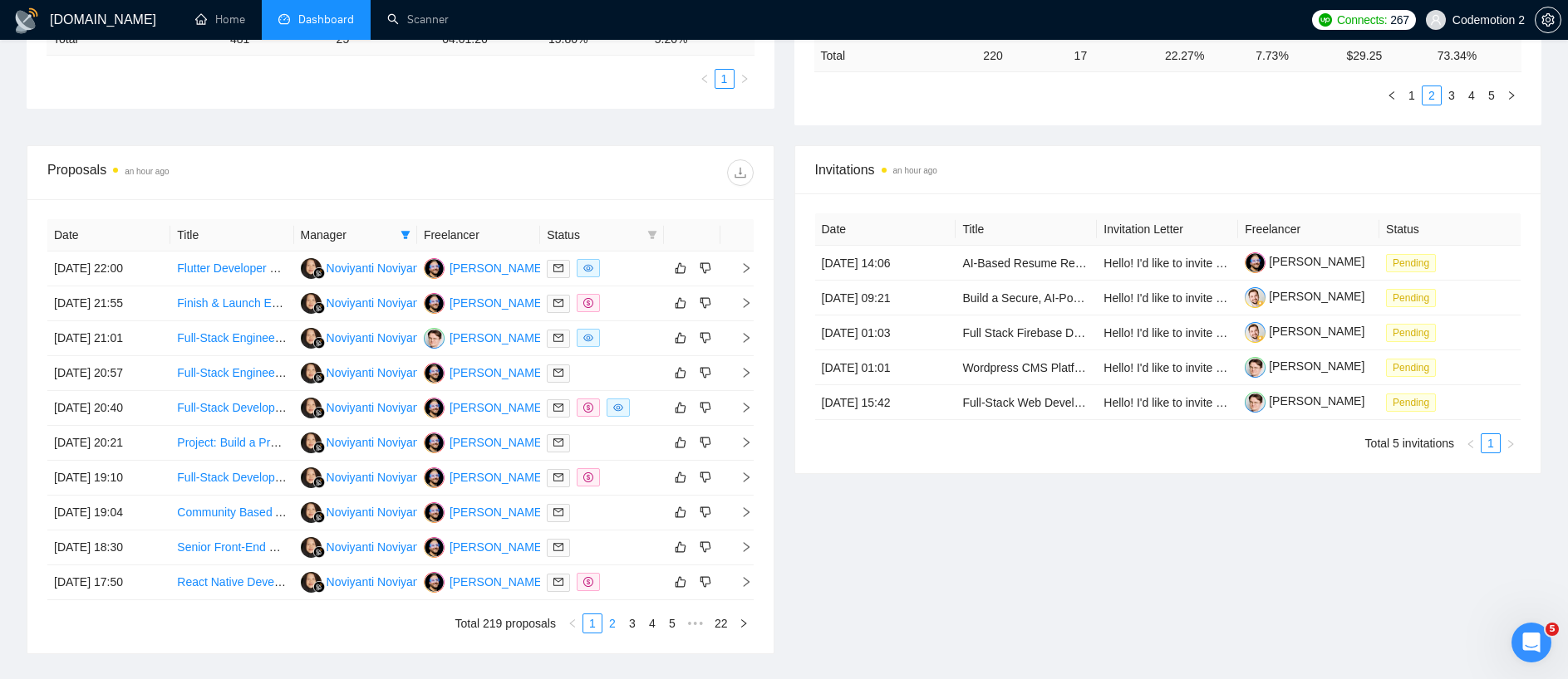
click at [611, 620] on link "2" at bounding box center [612, 622] width 18 height 18
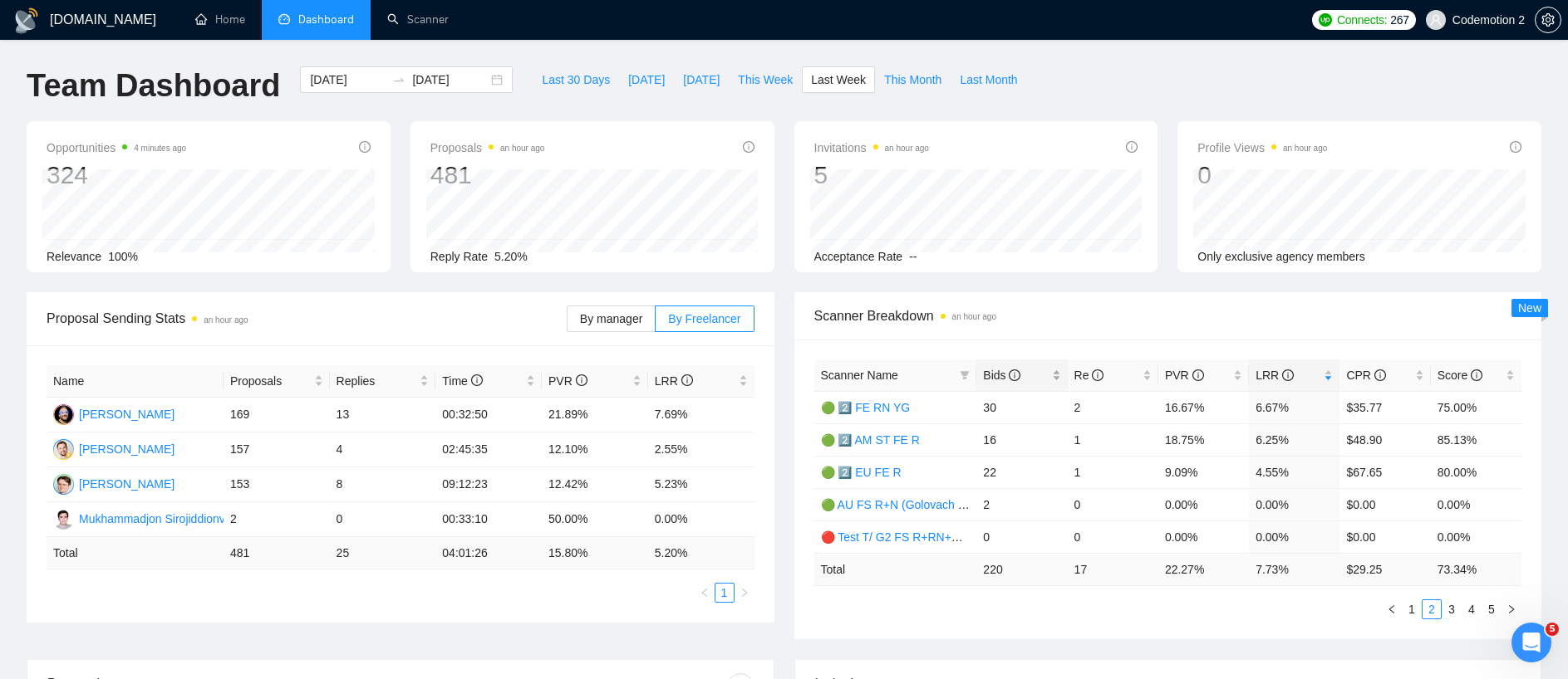
click at [993, 376] on span "Bids" at bounding box center [1002, 375] width 38 height 14
click at [1415, 606] on link "1" at bounding box center [1411, 609] width 18 height 18
click at [993, 372] on span "Bids" at bounding box center [1002, 375] width 38 height 14
click at [884, 473] on link "🟢 2️⃣ EU FE R" at bounding box center [861, 473] width 81 height 14
click at [1433, 607] on link "2" at bounding box center [1431, 609] width 18 height 18
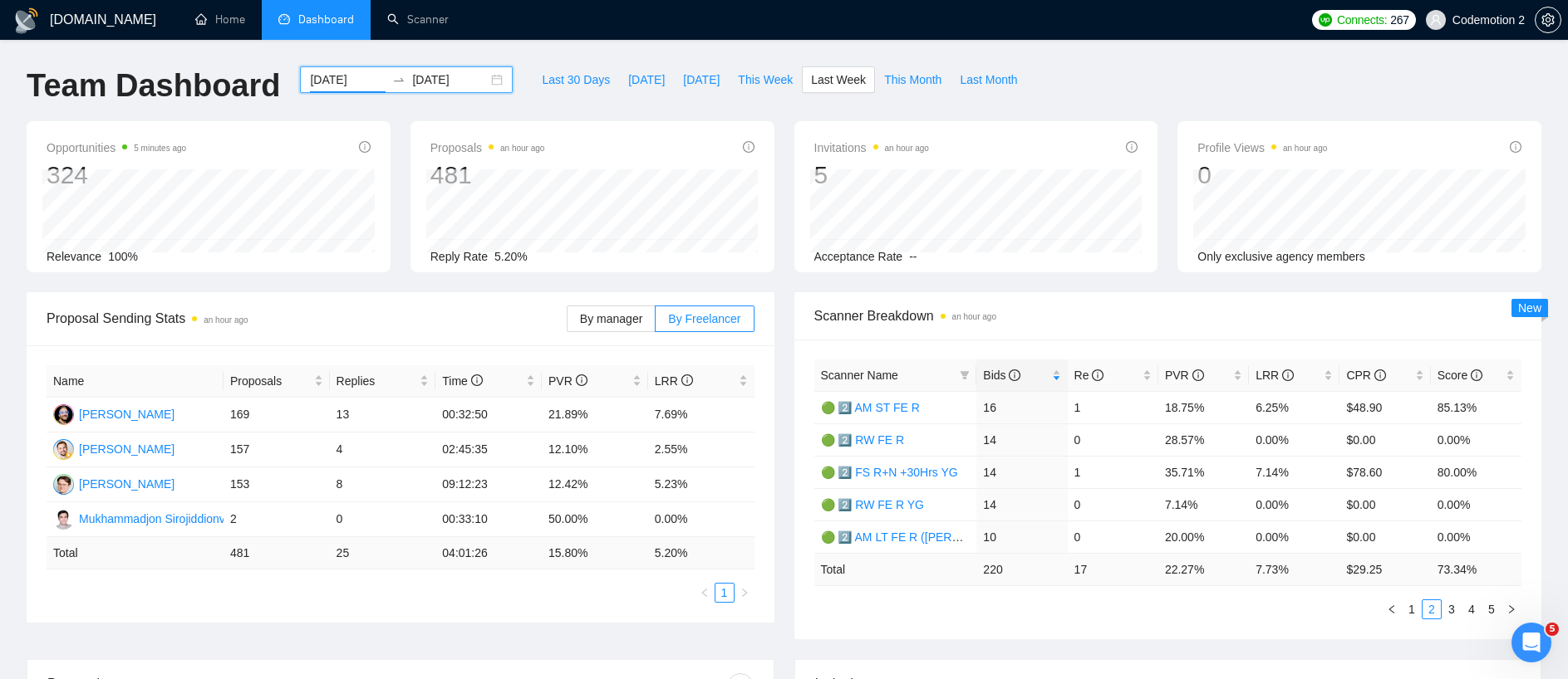
click at [339, 79] on input "2025-09-29" at bounding box center [348, 79] width 75 height 18
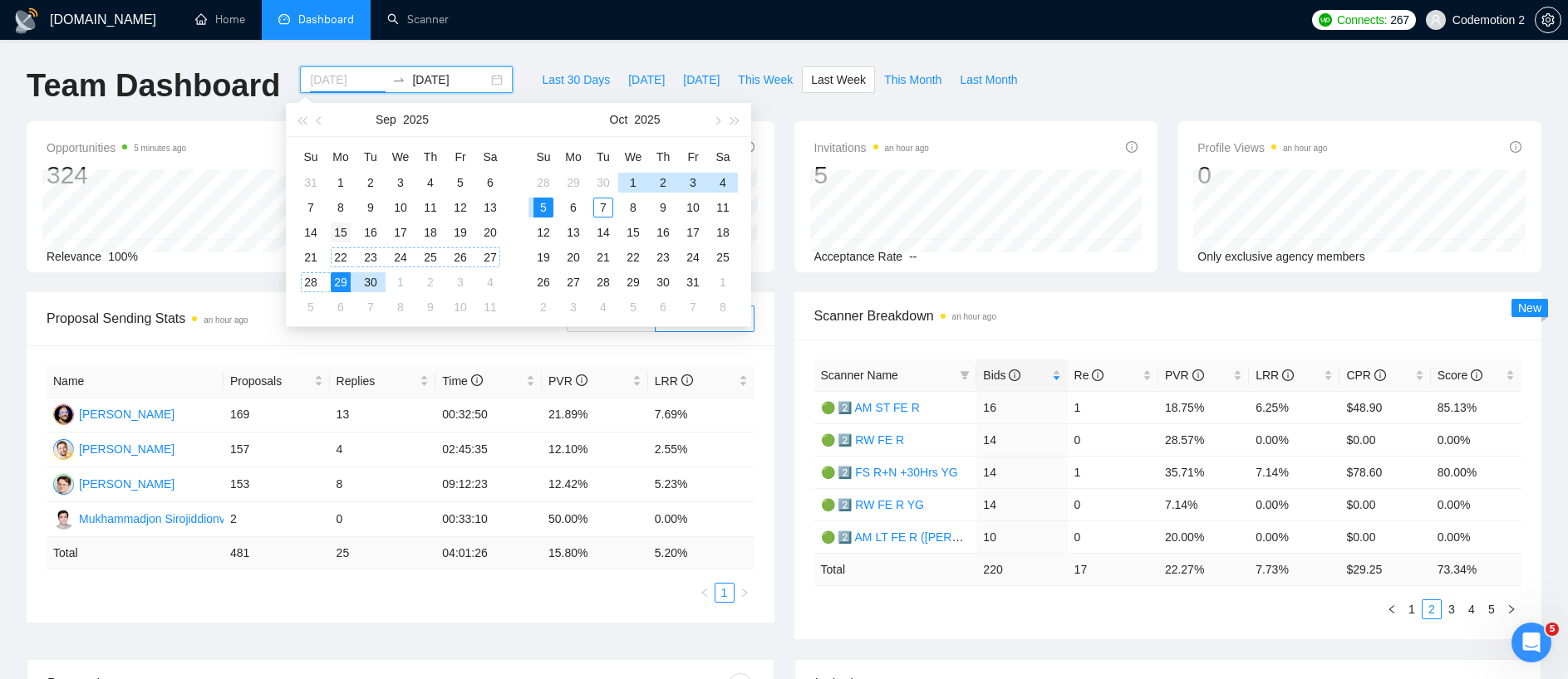
type input "2025-09-15"
click at [342, 232] on div "15" at bounding box center [340, 232] width 20 height 20
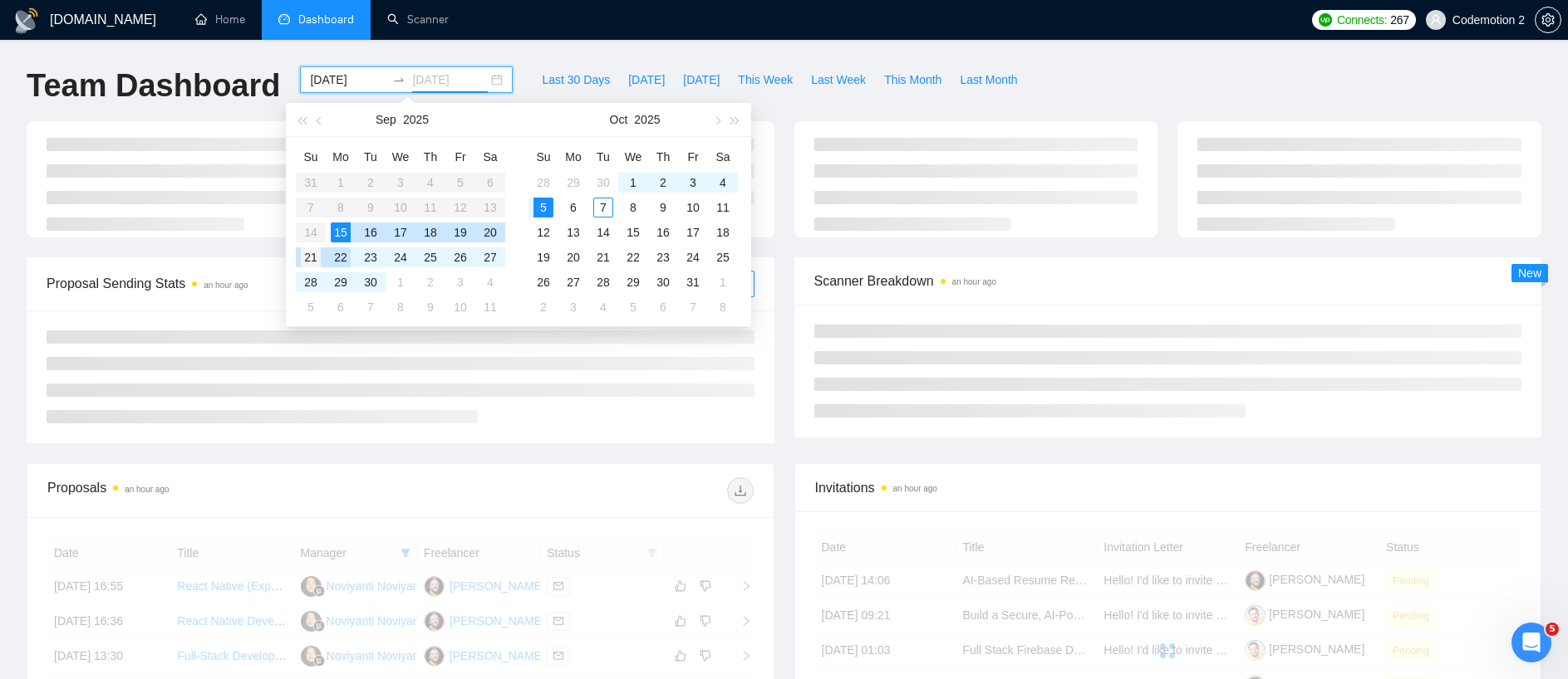
type input "2025-09-21"
click at [314, 255] on div "21" at bounding box center [310, 257] width 20 height 20
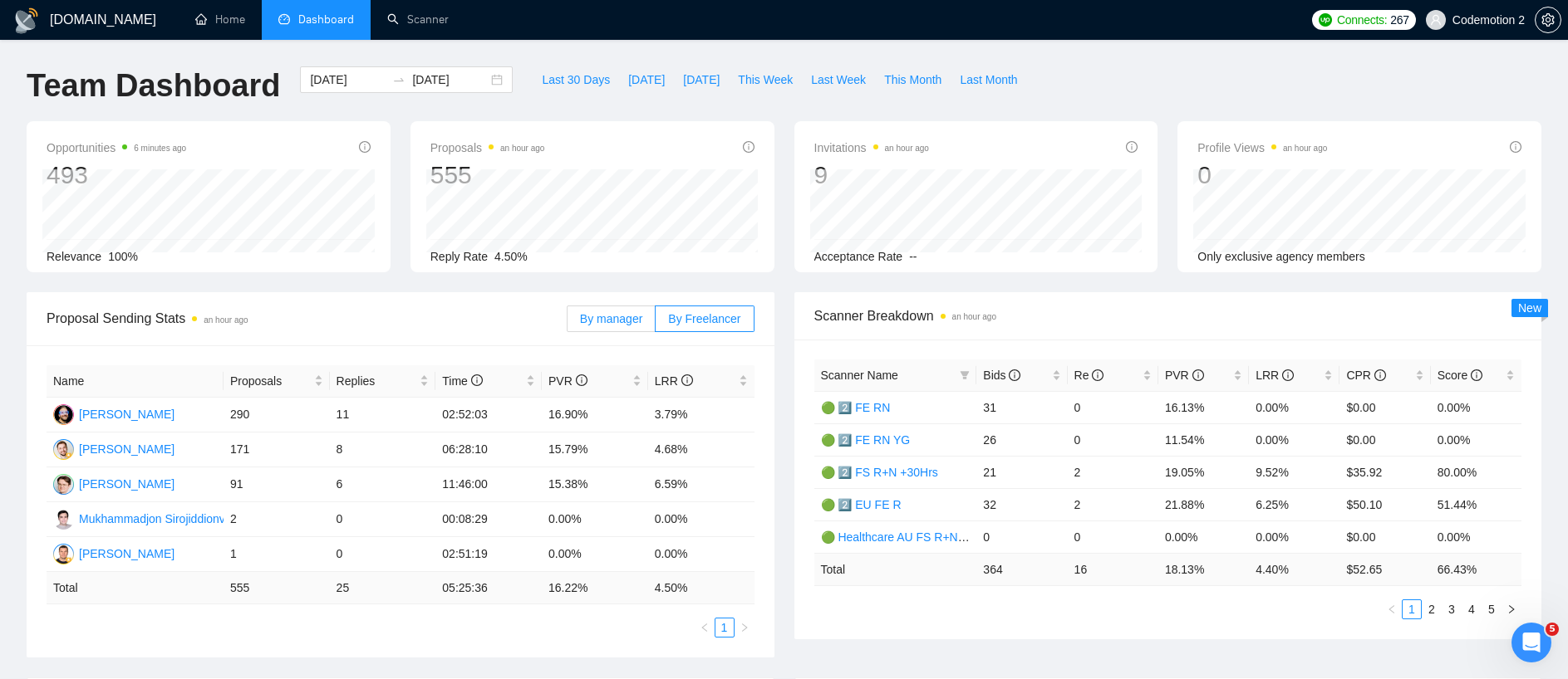
click at [601, 326] on label "By manager" at bounding box center [611, 319] width 89 height 27
click at [567, 323] on input "By manager" at bounding box center [567, 323] width 0 height 0
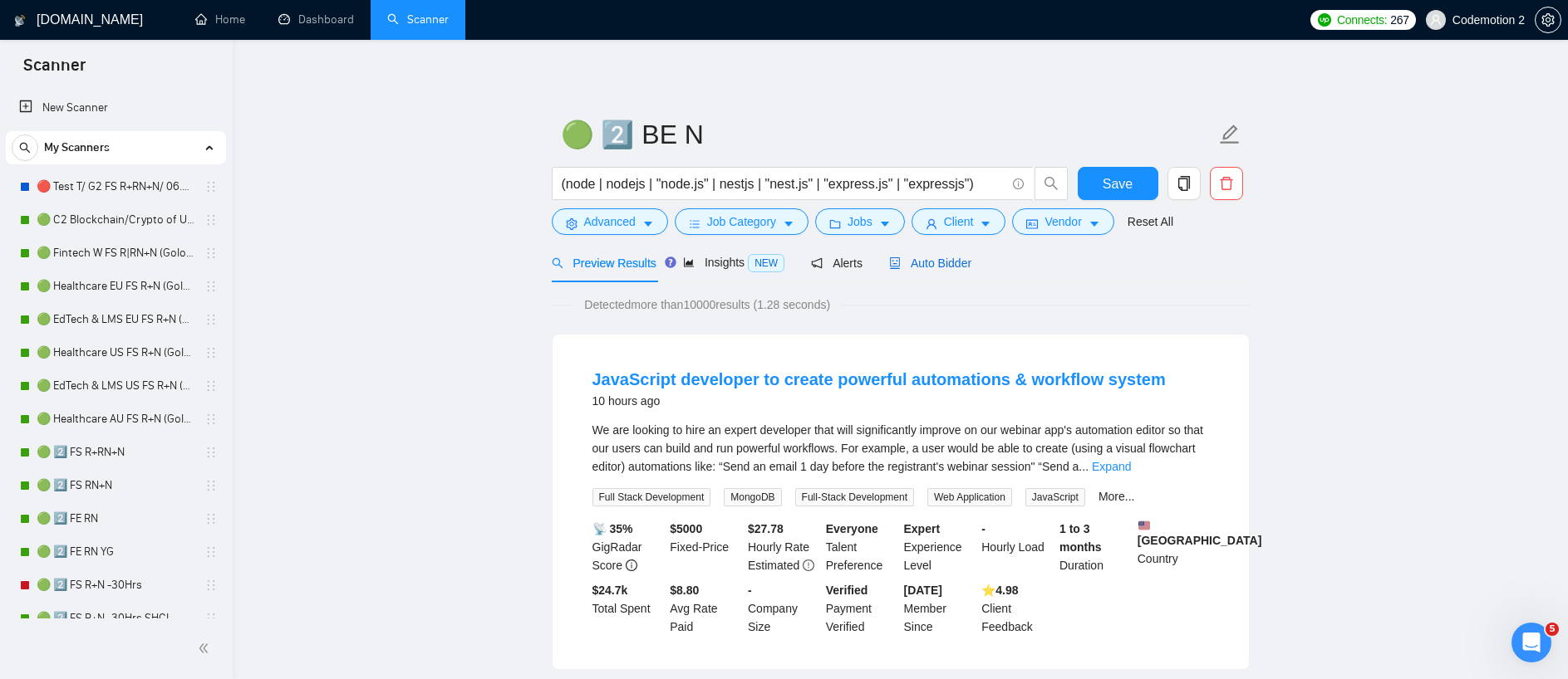
click at [967, 257] on span "Auto Bidder" at bounding box center [930, 264] width 82 height 14
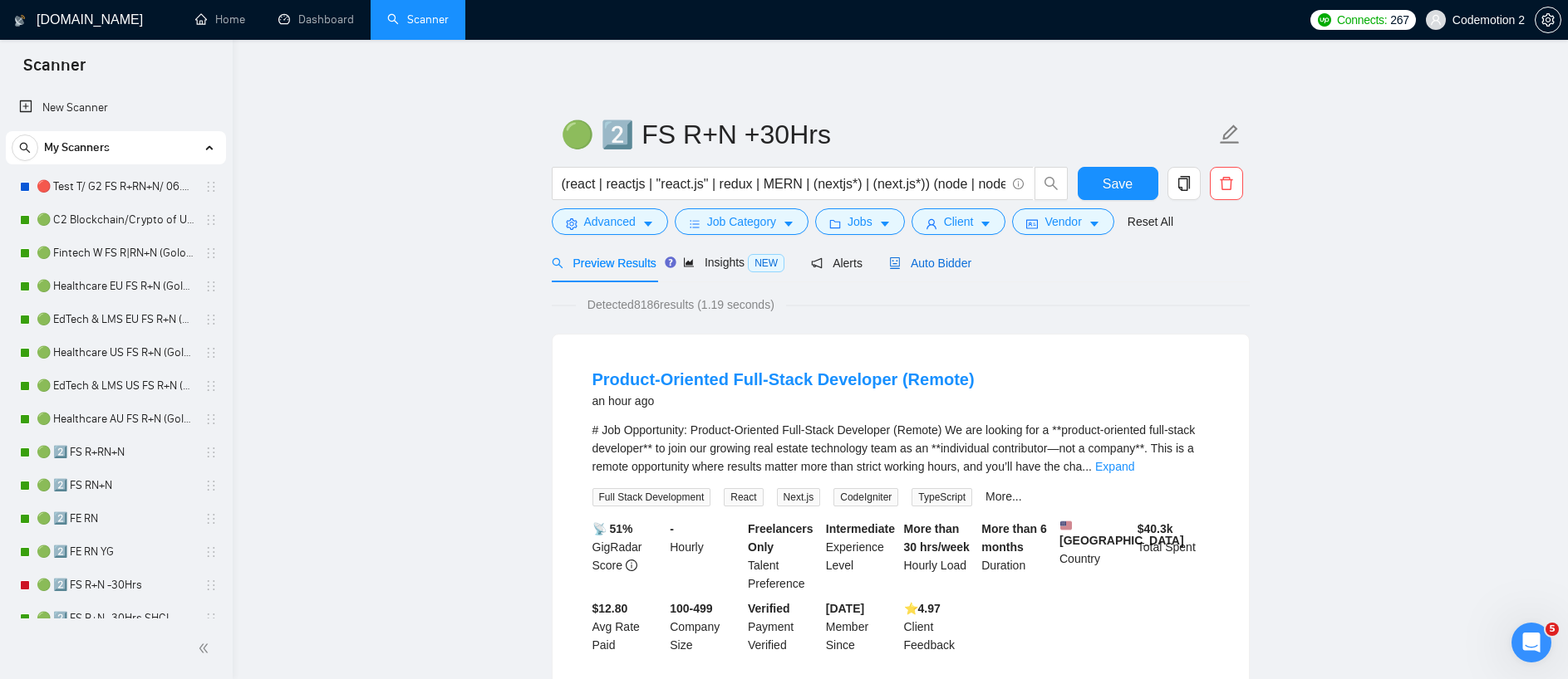
click at [929, 259] on span "Auto Bidder" at bounding box center [930, 264] width 82 height 14
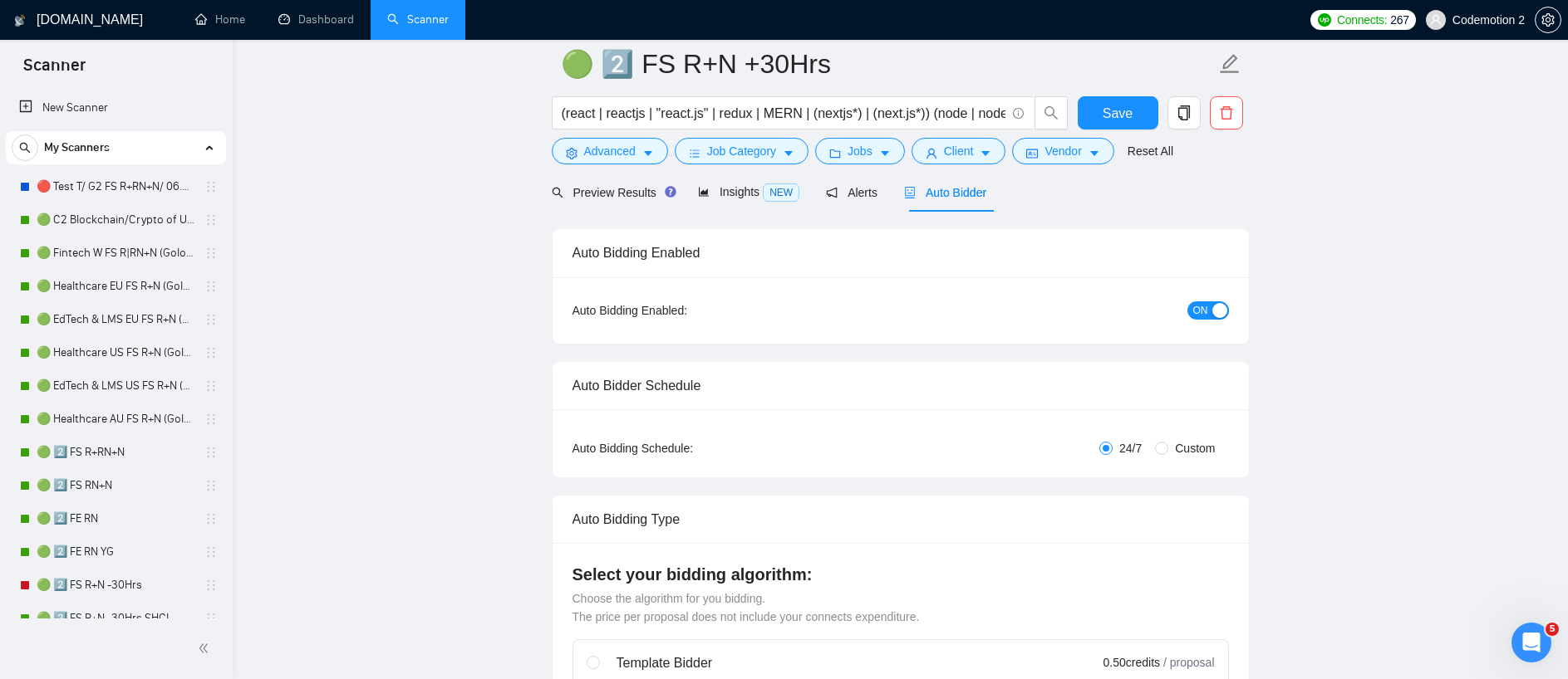
scroll to position [49, 0]
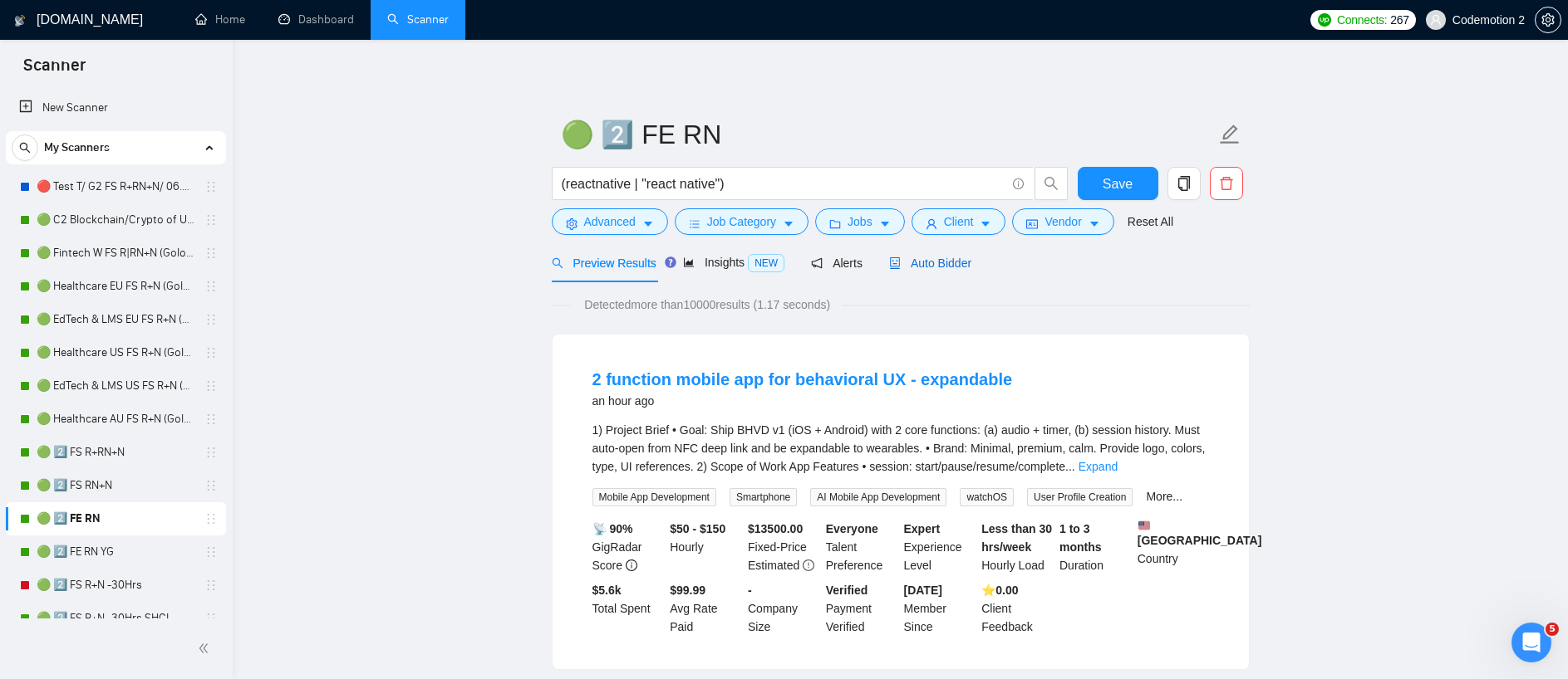
click at [944, 261] on span "Auto Bidder" at bounding box center [930, 264] width 82 height 14
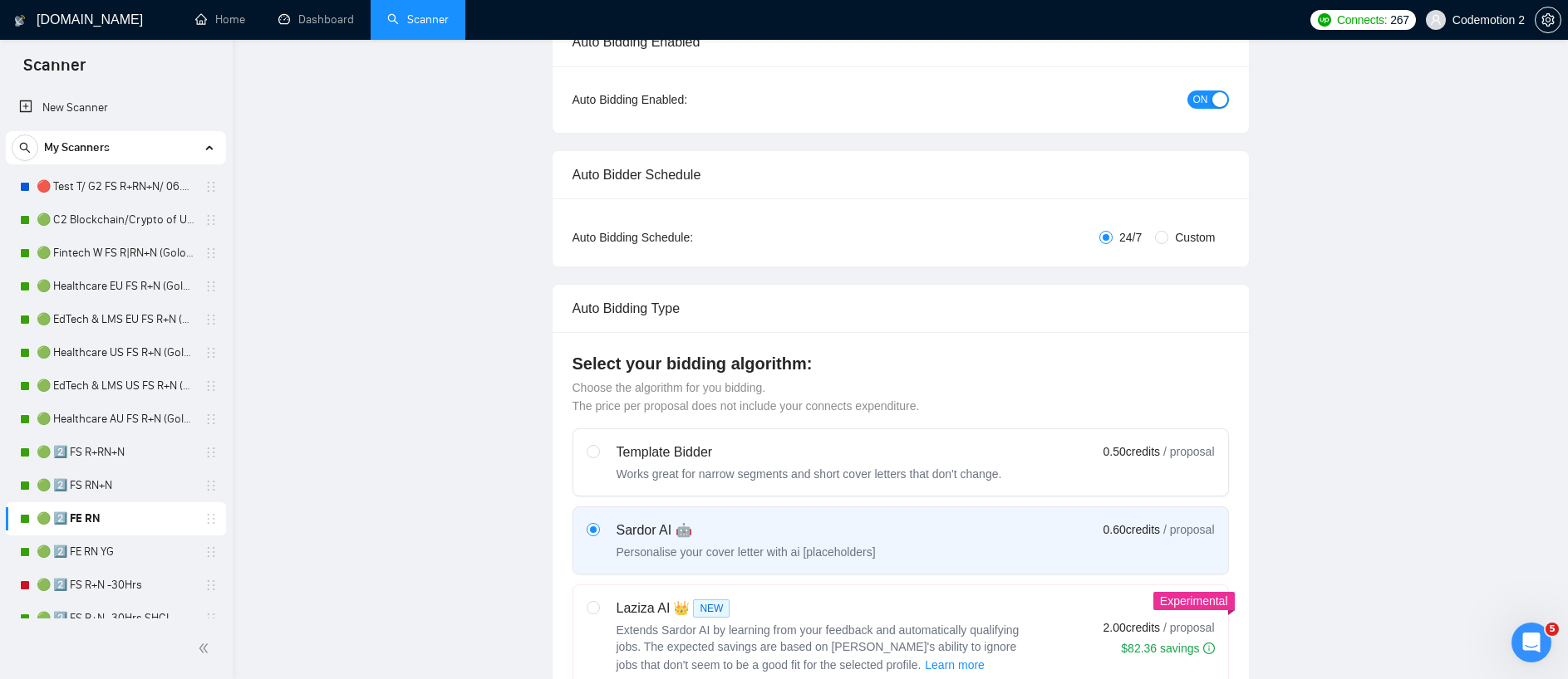
scroll to position [680, 0]
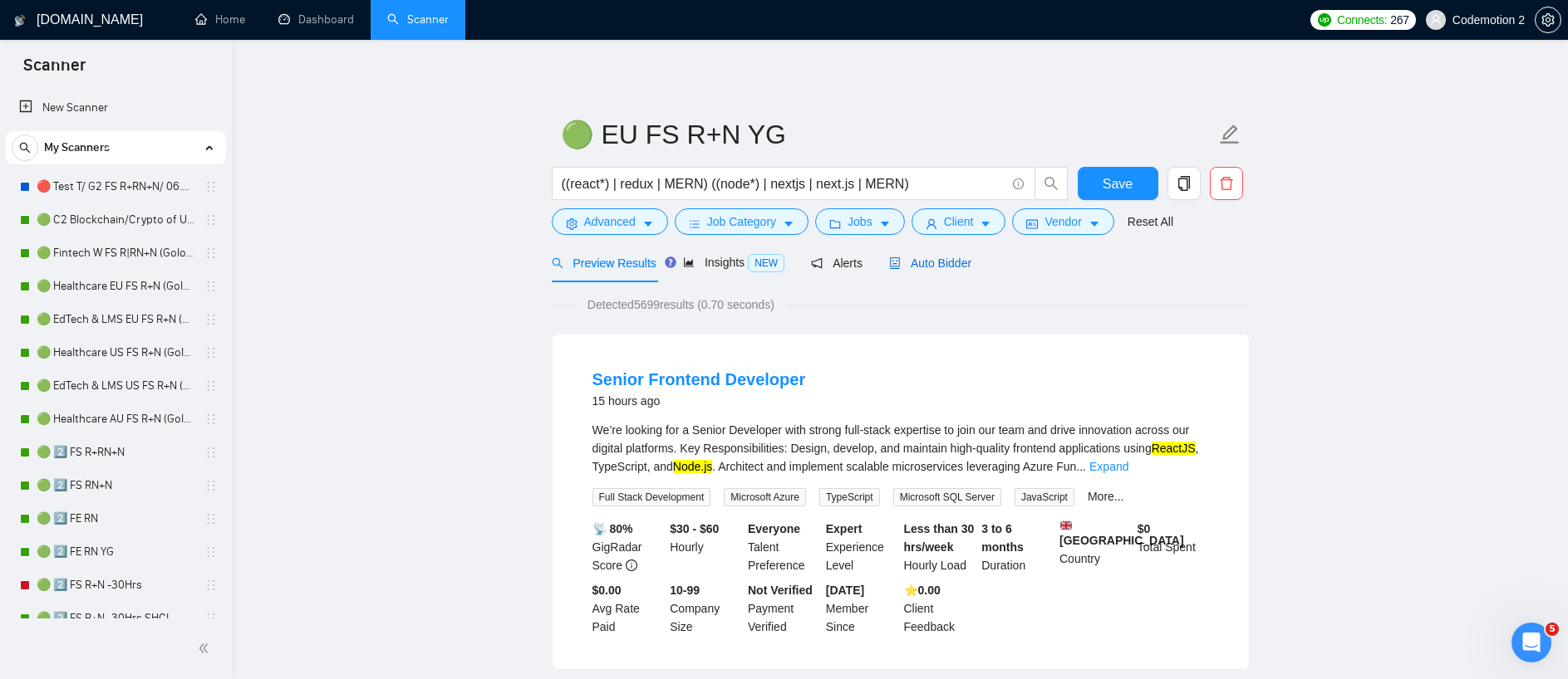
click at [932, 267] on span "Auto Bidder" at bounding box center [930, 264] width 82 height 14
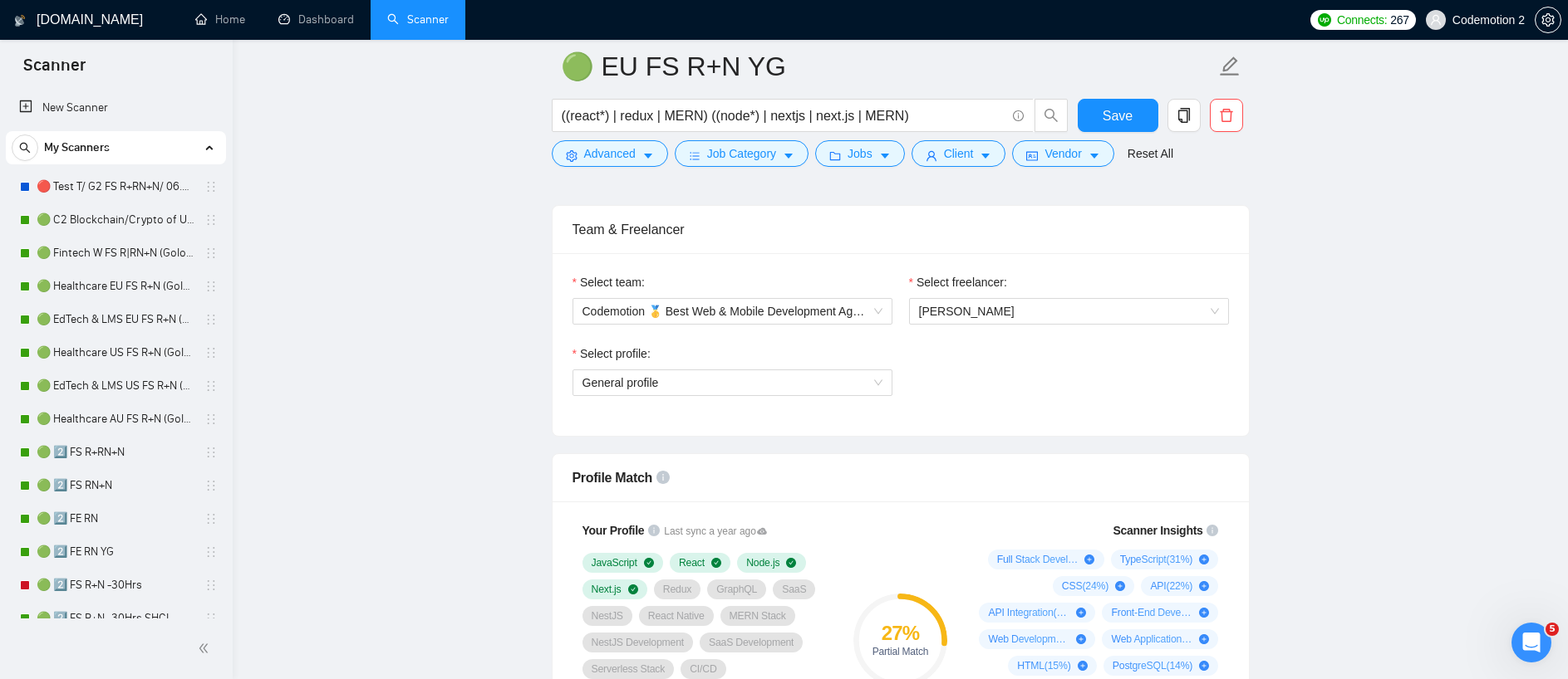
scroll to position [833, 0]
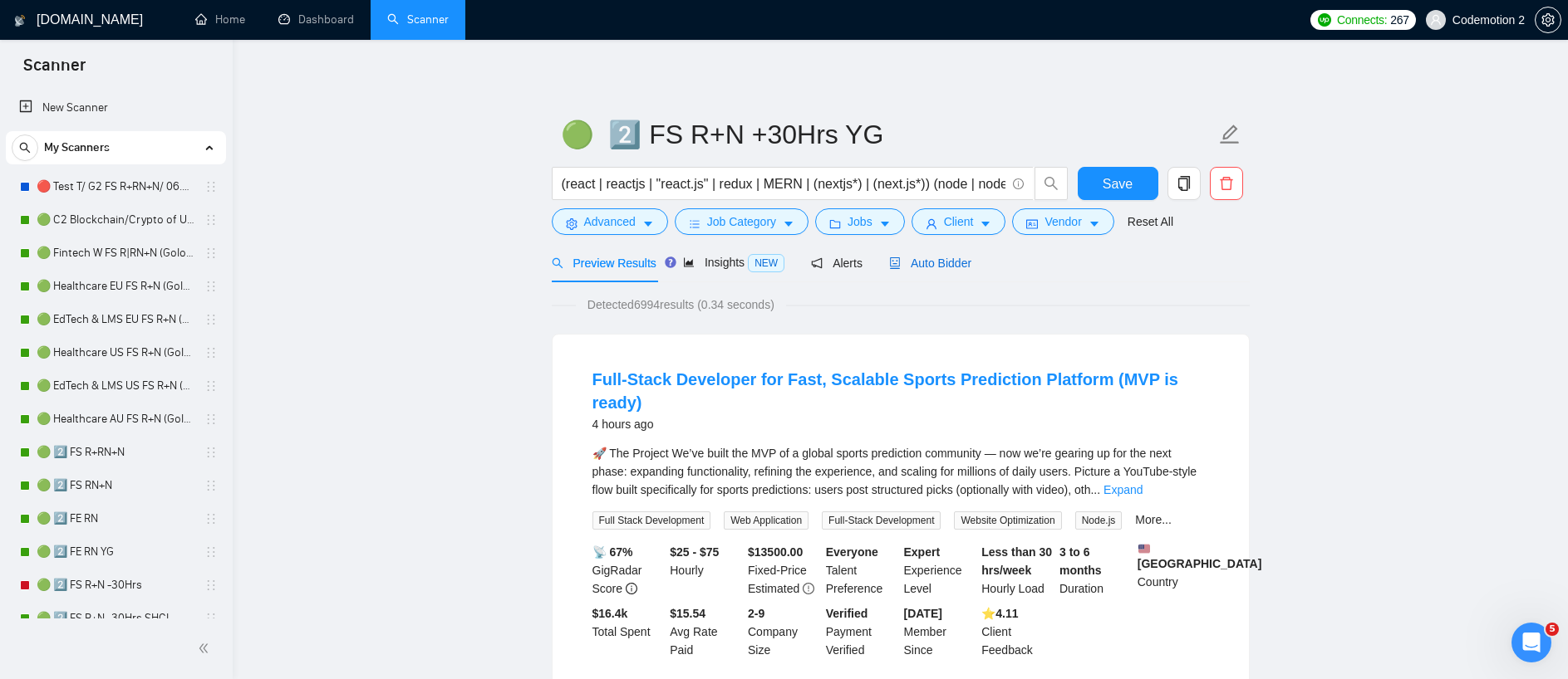
click at [932, 266] on span "Auto Bidder" at bounding box center [930, 264] width 82 height 14
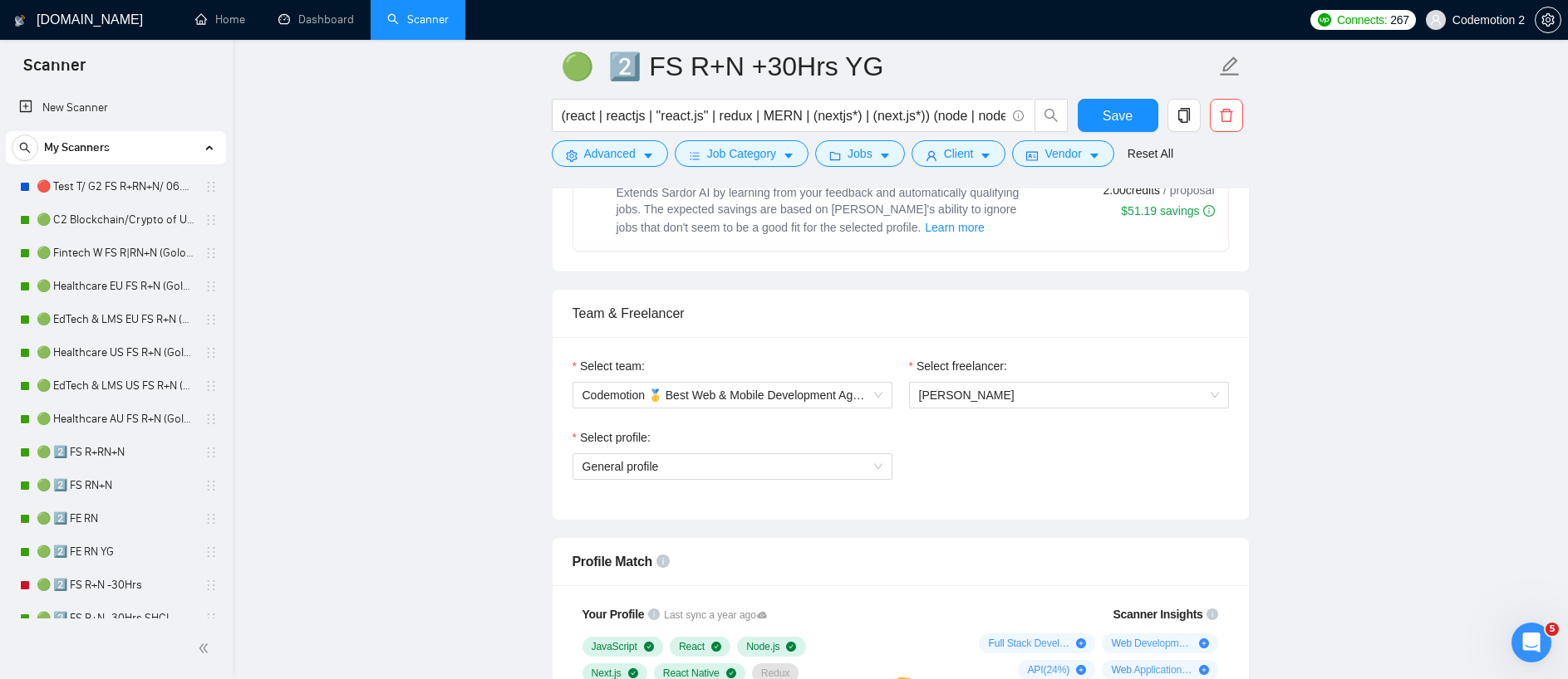
scroll to position [735, 0]
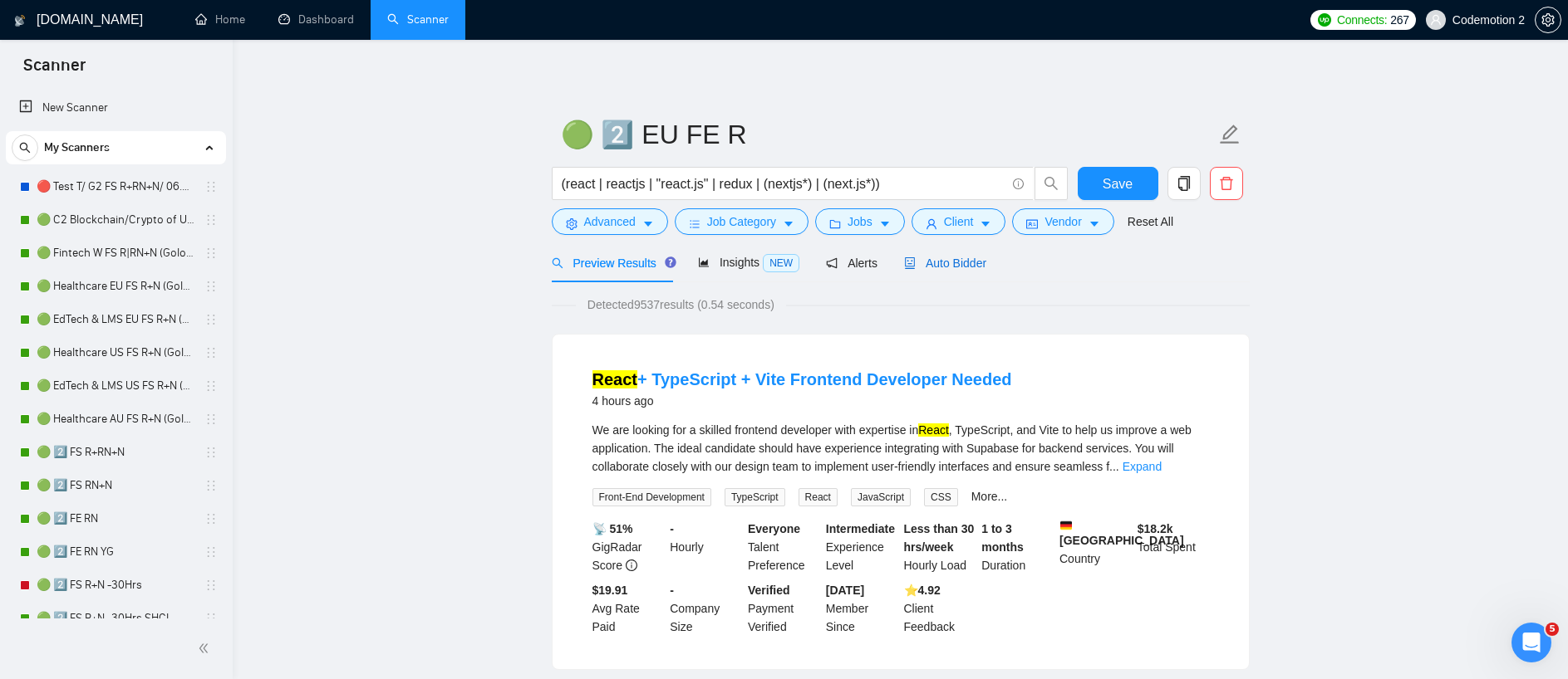
click at [968, 264] on span "Auto Bidder" at bounding box center [945, 264] width 82 height 14
